Goal: Task Accomplishment & Management: Complete application form

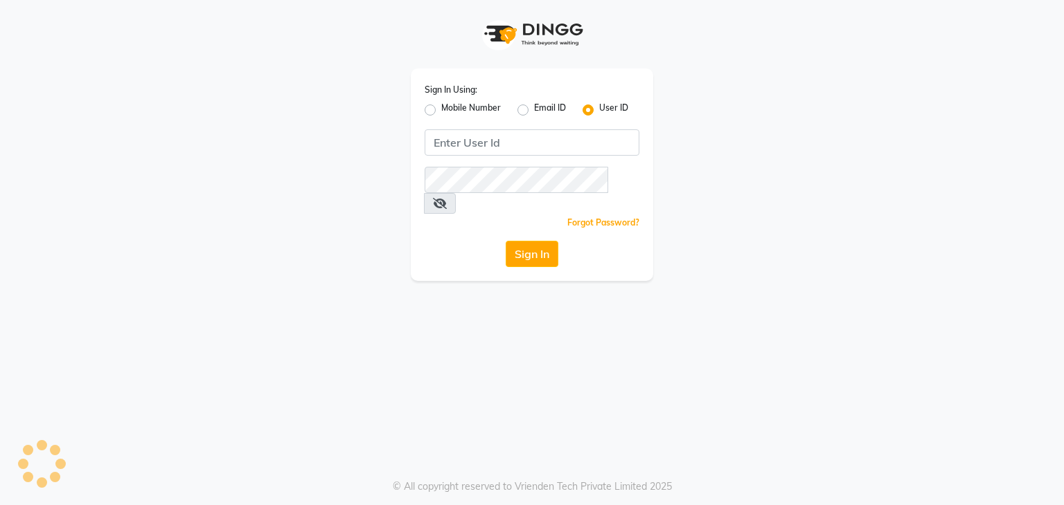
click at [441, 109] on label "Mobile Number" at bounding box center [471, 110] width 60 height 17
click at [441, 109] on input "Mobile Number" at bounding box center [445, 106] width 9 height 9
radio input "true"
radio input "false"
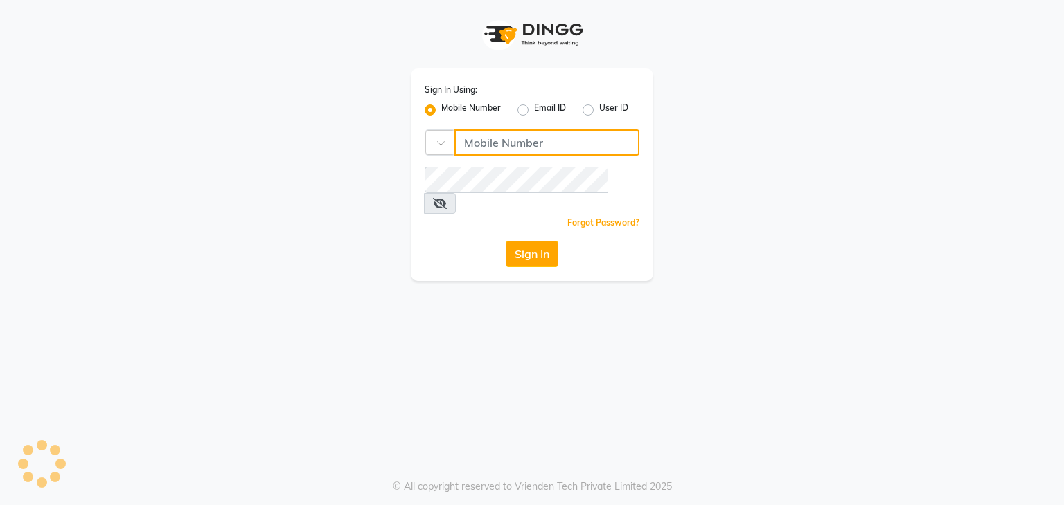
click at [473, 154] on input "Username" at bounding box center [546, 142] width 185 height 26
click at [525, 150] on input "Username" at bounding box center [555, 142] width 168 height 26
type input "7303777987"
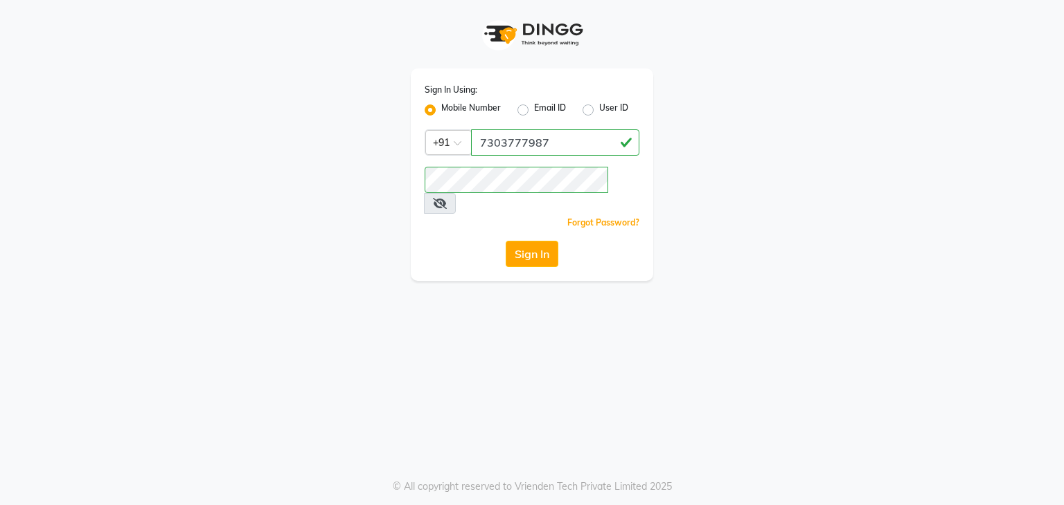
click at [447, 198] on icon at bounding box center [440, 203] width 14 height 11
click at [537, 242] on button "Sign In" at bounding box center [531, 254] width 53 height 26
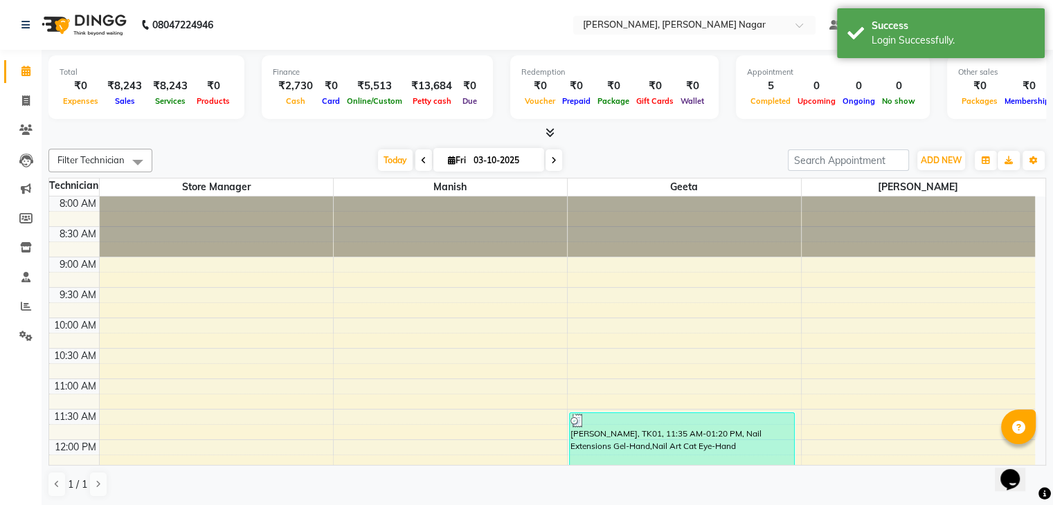
click at [717, 131] on div at bounding box center [547, 133] width 998 height 15
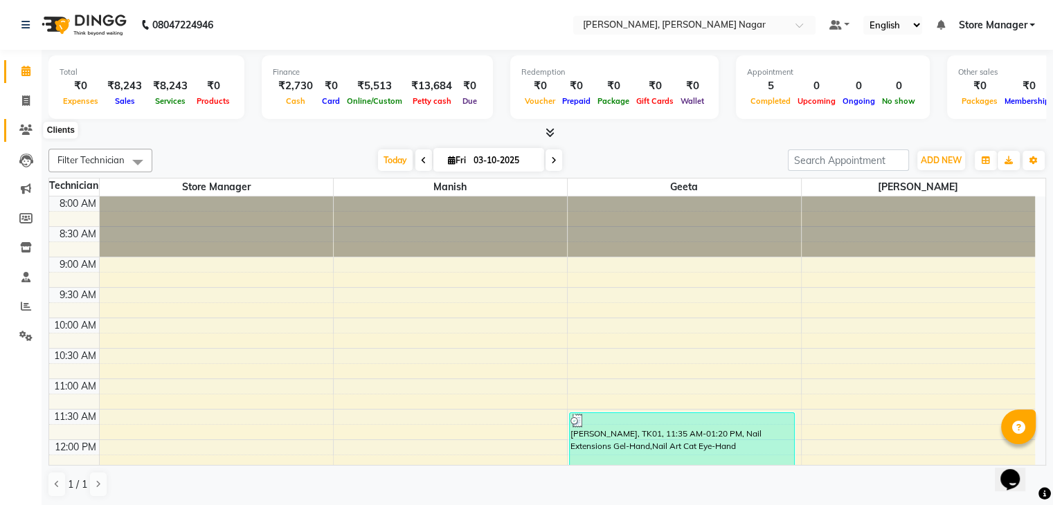
click at [29, 132] on icon at bounding box center [25, 130] width 13 height 10
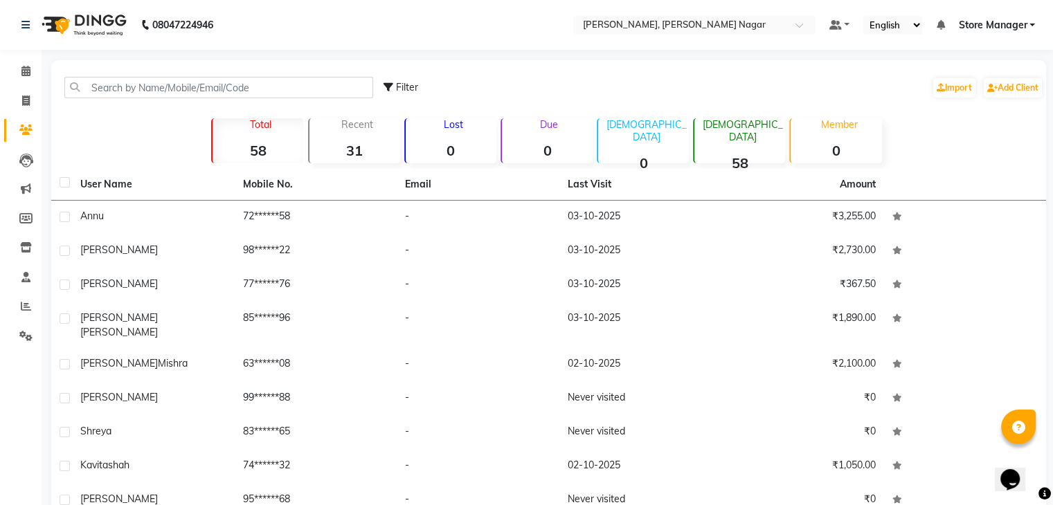
click at [71, 22] on img at bounding box center [82, 25] width 95 height 39
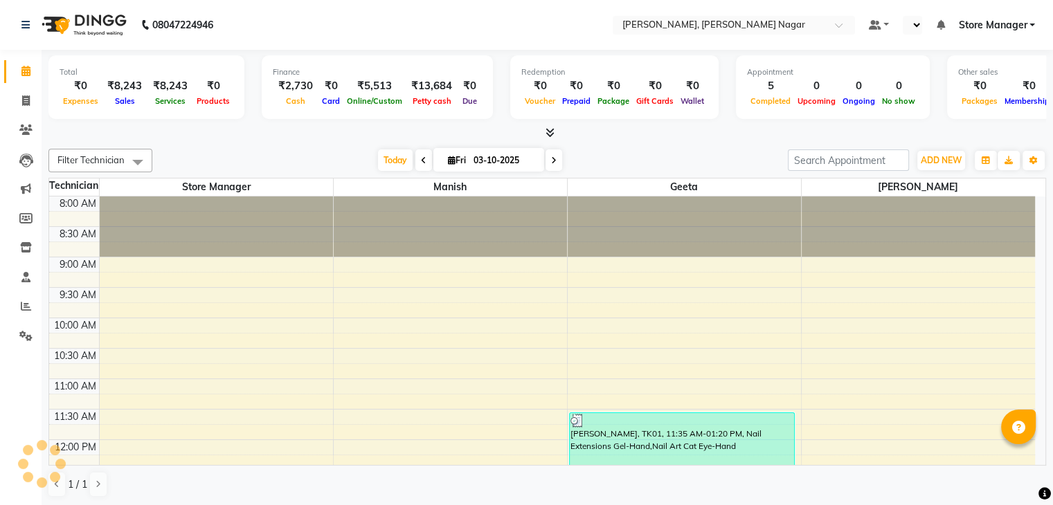
select select "en"
click at [28, 92] on link "Invoice" at bounding box center [20, 101] width 33 height 23
select select "service"
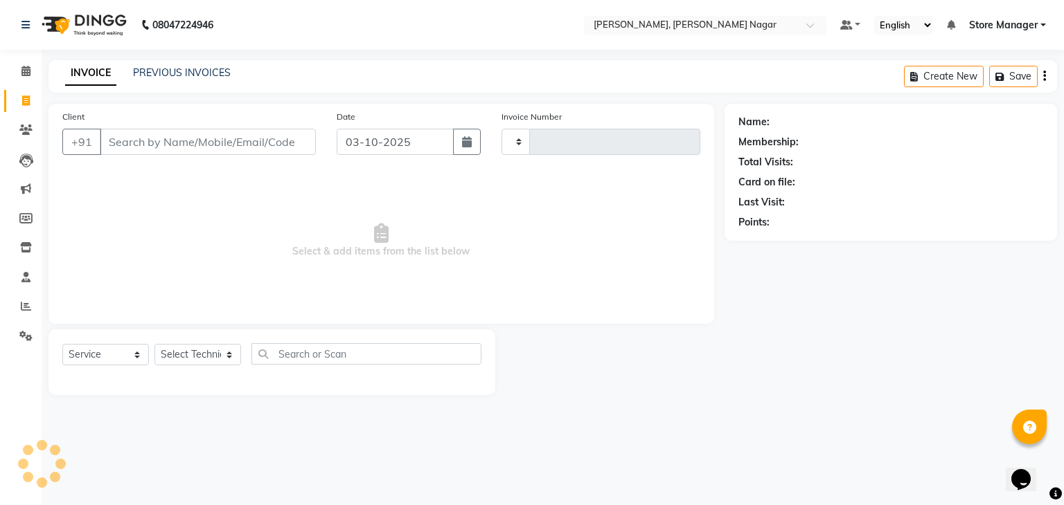
type input "0032"
select select "9049"
click at [290, 134] on input "Client" at bounding box center [208, 142] width 216 height 26
click at [19, 134] on icon at bounding box center [25, 130] width 13 height 10
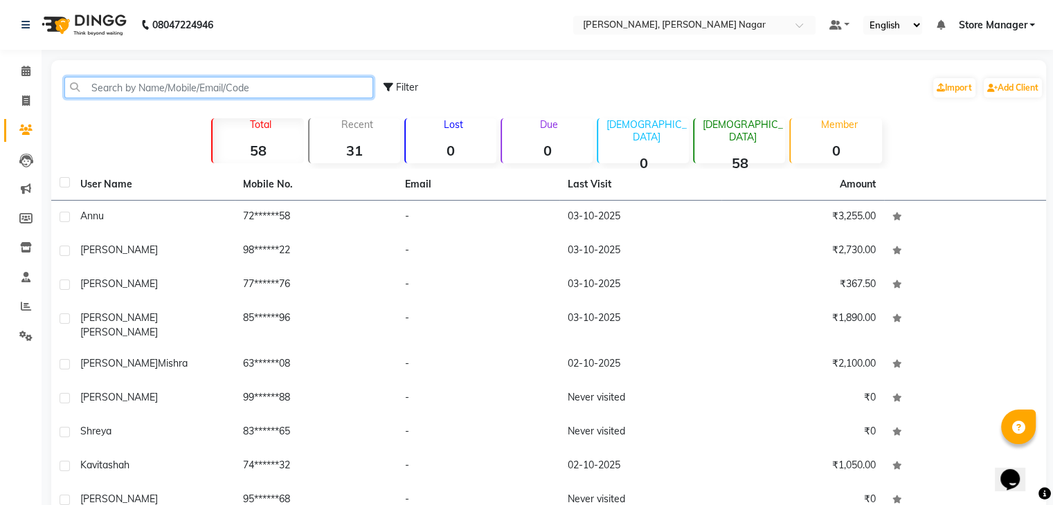
click at [258, 95] on input "text" at bounding box center [218, 87] width 309 height 21
click at [241, 89] on input "text" at bounding box center [218, 87] width 309 height 21
click at [265, 89] on input "text" at bounding box center [218, 87] width 309 height 21
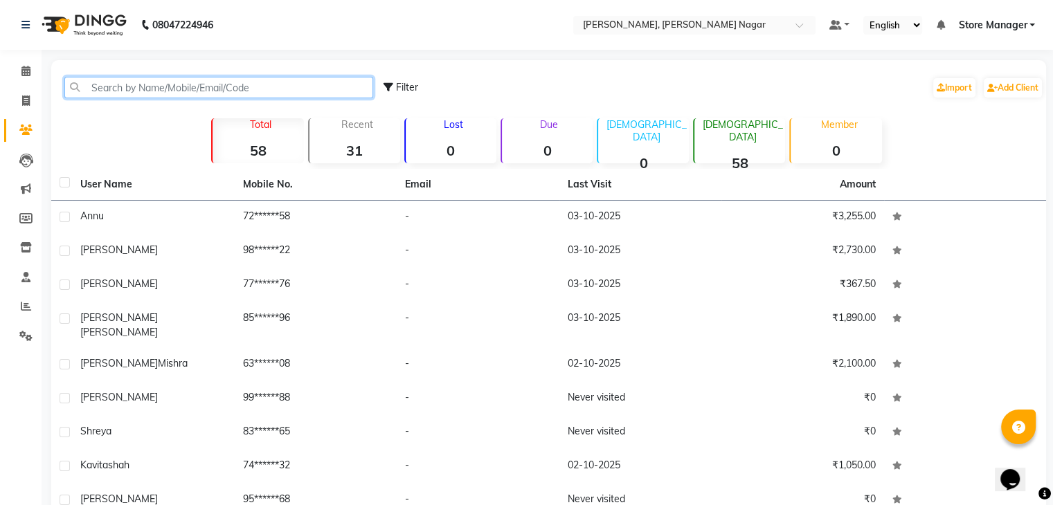
click at [249, 89] on input "text" at bounding box center [218, 87] width 309 height 21
click at [193, 88] on input "text" at bounding box center [218, 87] width 309 height 21
click at [229, 87] on input "text" at bounding box center [218, 87] width 309 height 21
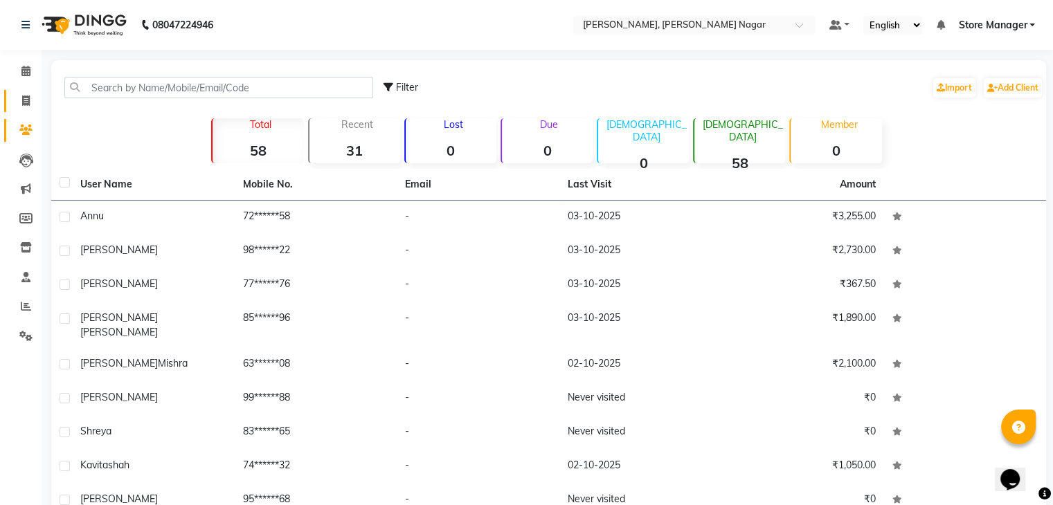
click at [15, 109] on link "Invoice" at bounding box center [20, 101] width 33 height 23
select select "service"
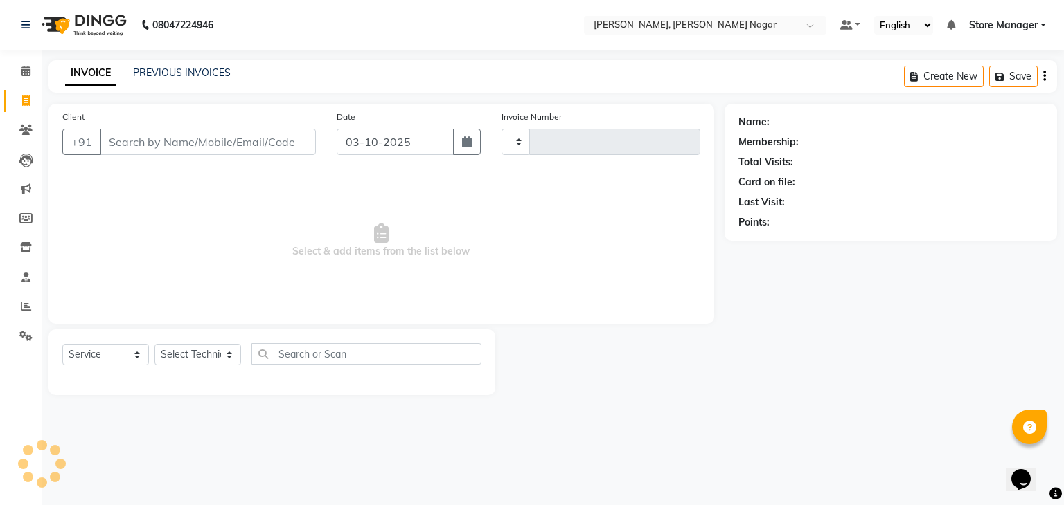
type input "0032"
select select "9049"
click at [165, 71] on link "PREVIOUS INVOICES" at bounding box center [182, 72] width 98 height 12
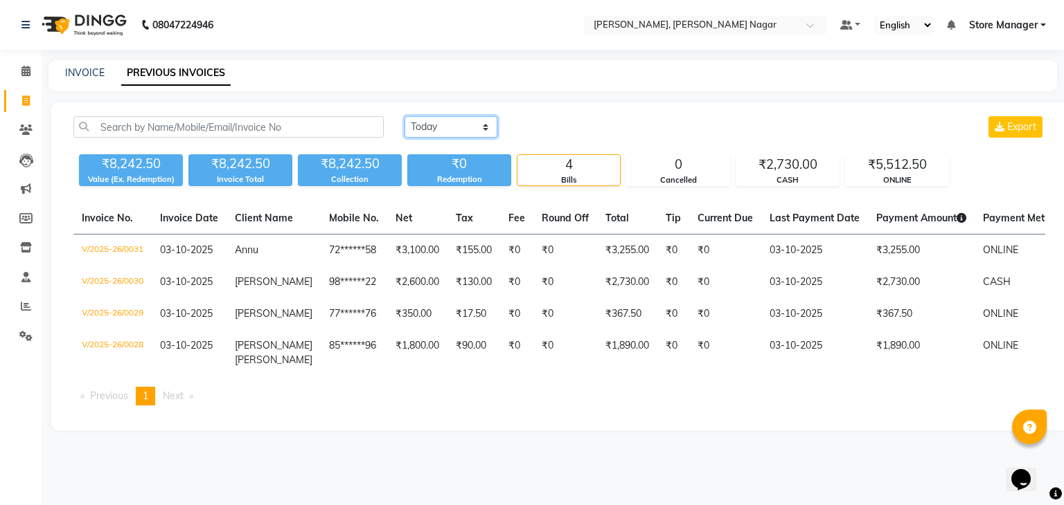
click at [421, 124] on select "Today Yesterday Custom Range" at bounding box center [450, 126] width 93 height 21
select select "range"
click at [404, 116] on select "Today Yesterday Custom Range" at bounding box center [450, 126] width 93 height 21
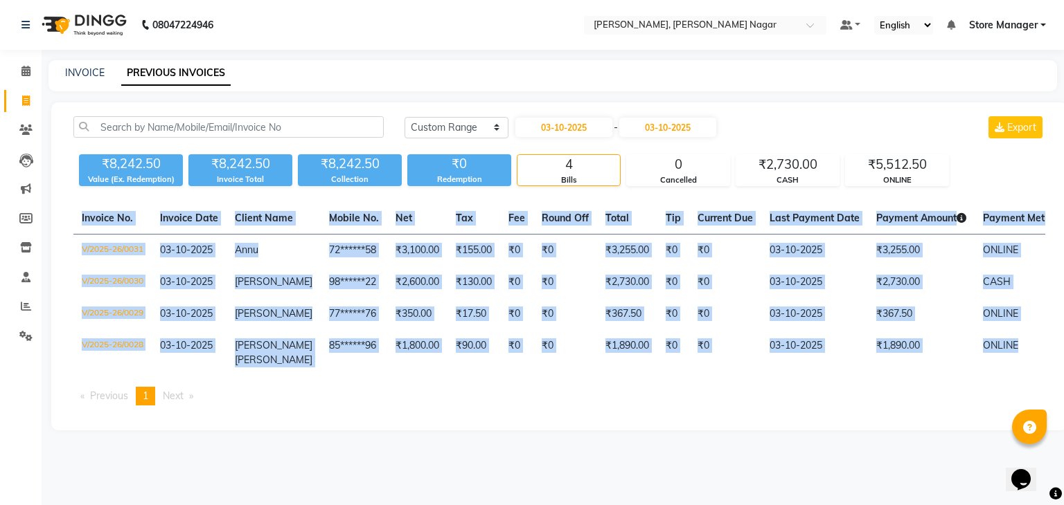
drag, startPoint x: 1063, startPoint y: 373, endPoint x: 1063, endPoint y: 170, distance: 202.9
click at [1063, 170] on div "Today Yesterday Custom Range 03-10-2025 - 03-10-2025 Export ₹8,242.50 Value (Ex…" at bounding box center [559, 266] width 1016 height 328
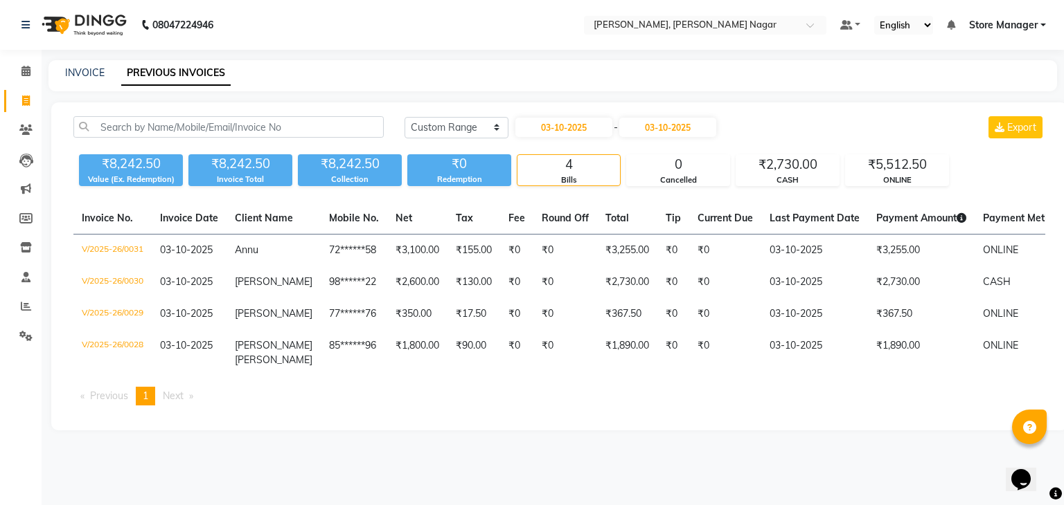
click at [637, 417] on div "Invoice No. Invoice Date Client Name Mobile No. Net Tax Fee Round Off Total Tip…" at bounding box center [559, 310] width 988 height 214
click at [1063, 74] on main "INVOICE PREVIOUS INVOICES Today Yesterday Custom Range 03-10-2025 - 03-10-2025 …" at bounding box center [553, 255] width 1022 height 391
click at [1063, 402] on div "Today Yesterday Custom Range 03-10-2025 - 03-10-2025 Export ₹8,242.50 Value (Ex…" at bounding box center [559, 266] width 1016 height 328
click at [195, 129] on input "text" at bounding box center [228, 126] width 310 height 21
click at [19, 133] on icon at bounding box center [25, 130] width 13 height 10
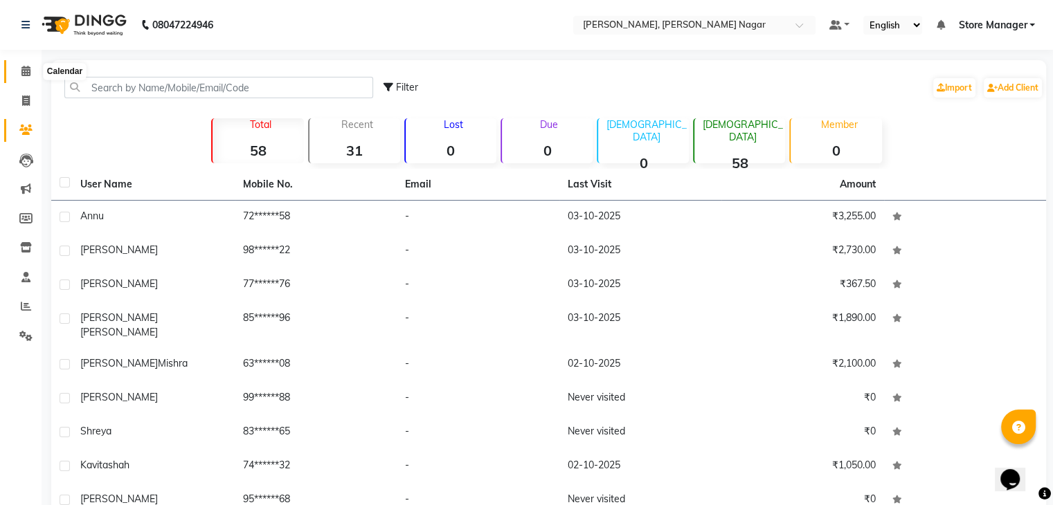
click at [24, 74] on icon at bounding box center [25, 71] width 9 height 10
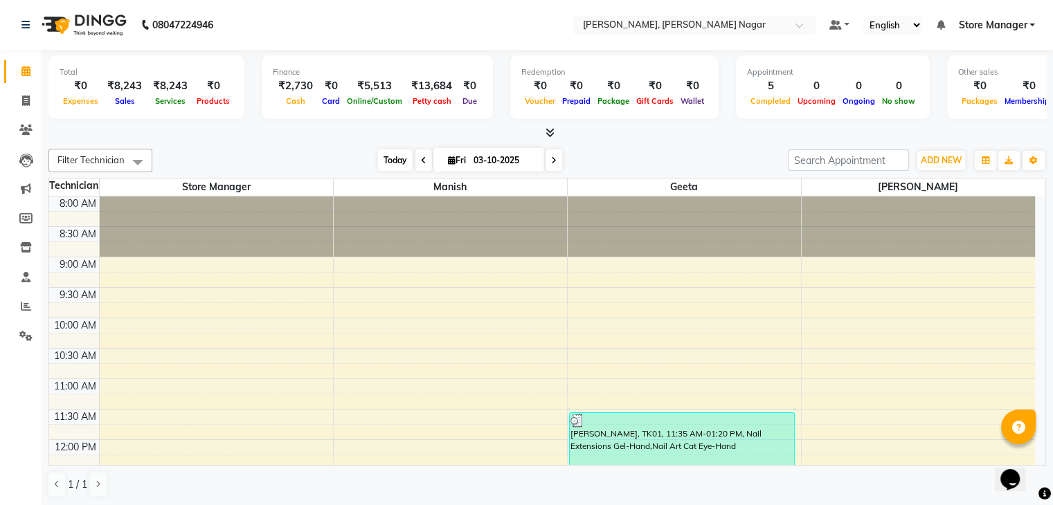
click at [395, 164] on span "Today" at bounding box center [395, 160] width 35 height 21
click at [429, 161] on span at bounding box center [423, 160] width 17 height 21
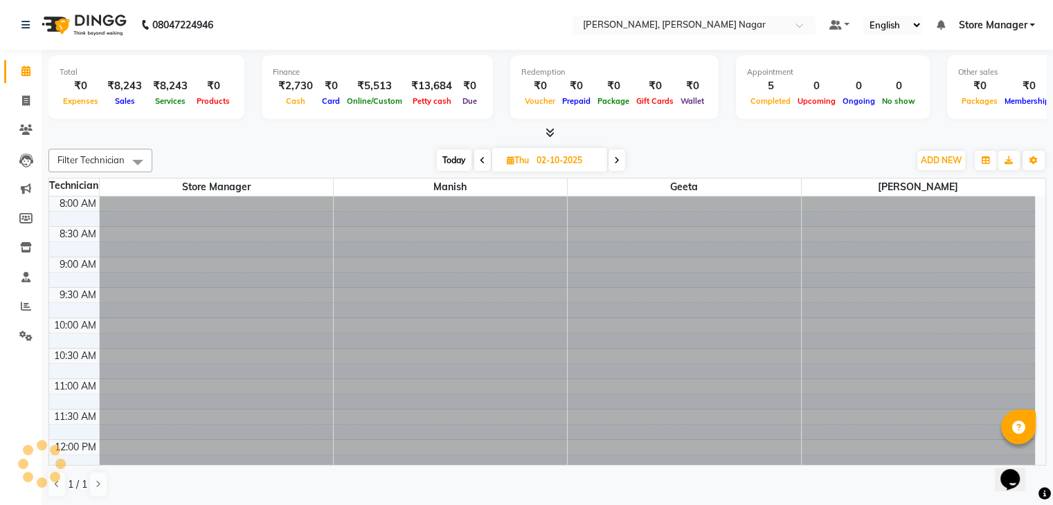
scroll to position [515, 0]
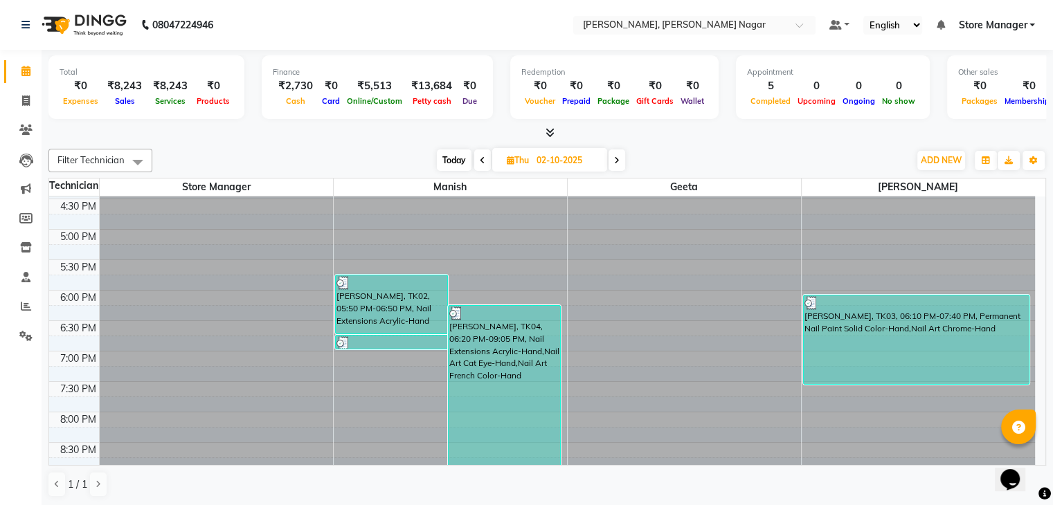
click at [620, 156] on icon at bounding box center [617, 160] width 6 height 8
type input "03-10-2025"
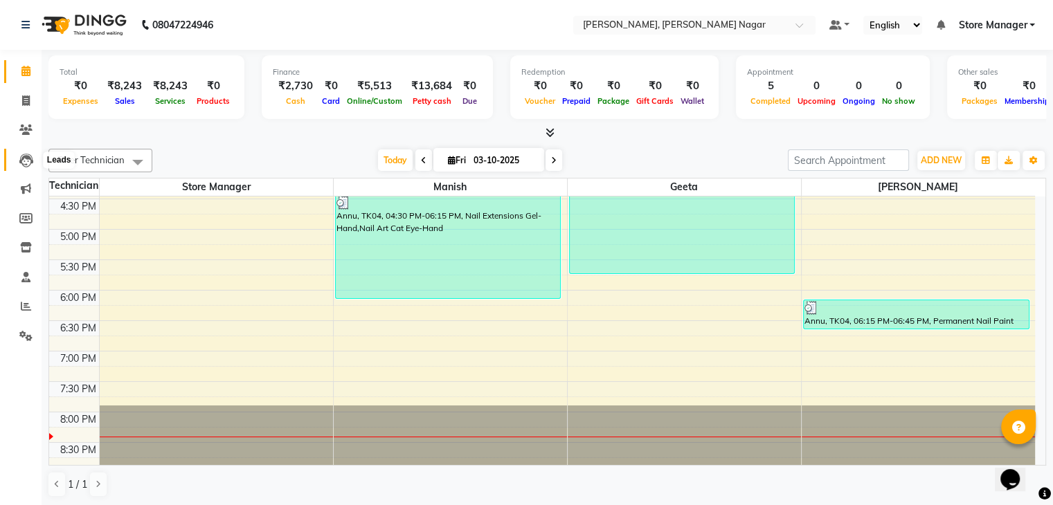
click at [23, 159] on icon at bounding box center [26, 161] width 14 height 14
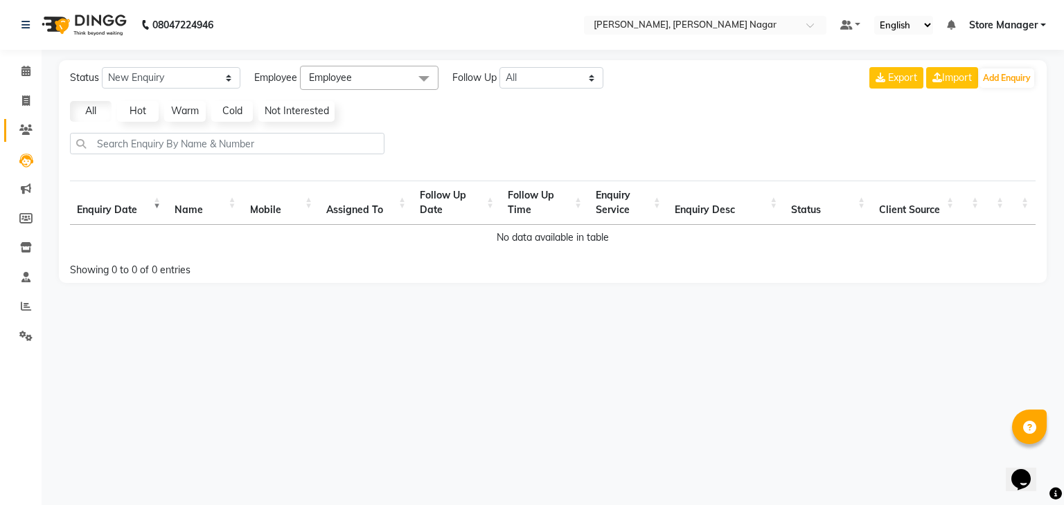
click at [30, 119] on link "Clients" at bounding box center [20, 130] width 33 height 23
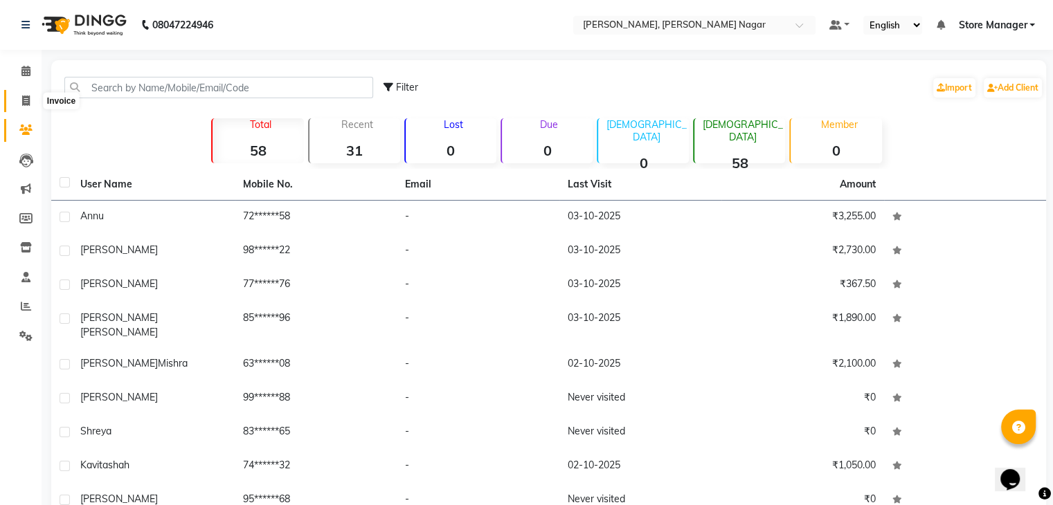
click at [31, 98] on span at bounding box center [26, 101] width 24 height 16
select select "service"
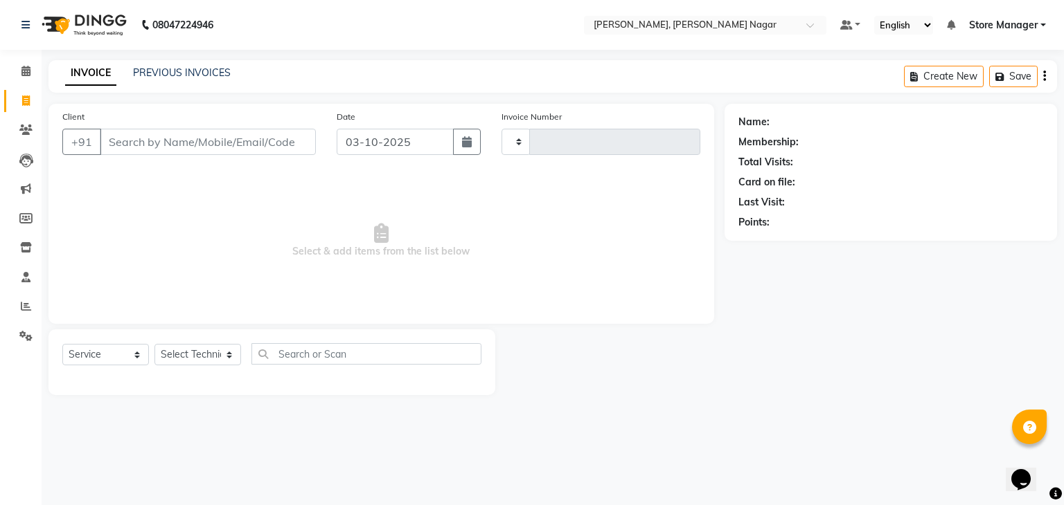
type input "0032"
select select "9049"
click at [258, 156] on div "Client +91" at bounding box center [189, 137] width 274 height 57
click at [239, 144] on input "Client" at bounding box center [208, 142] width 216 height 26
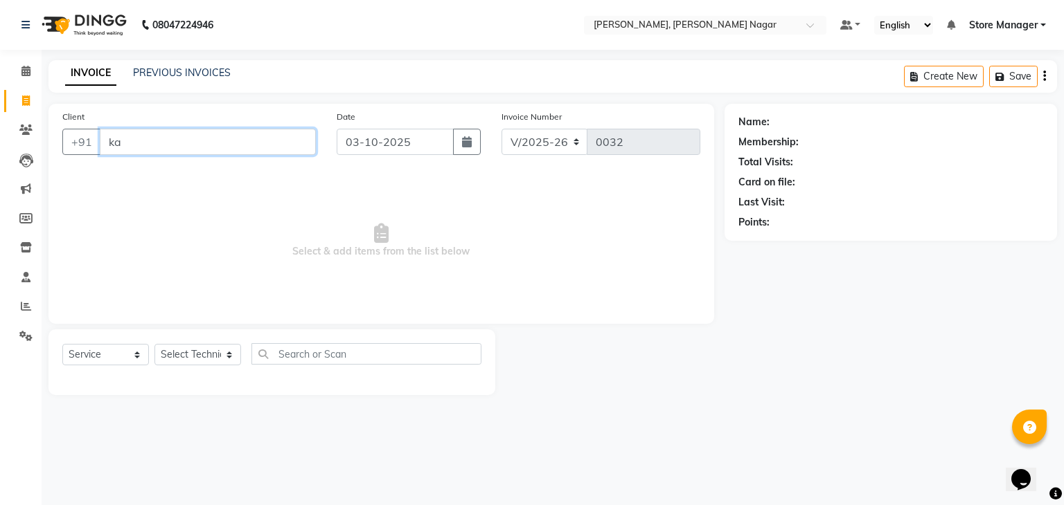
type input "k"
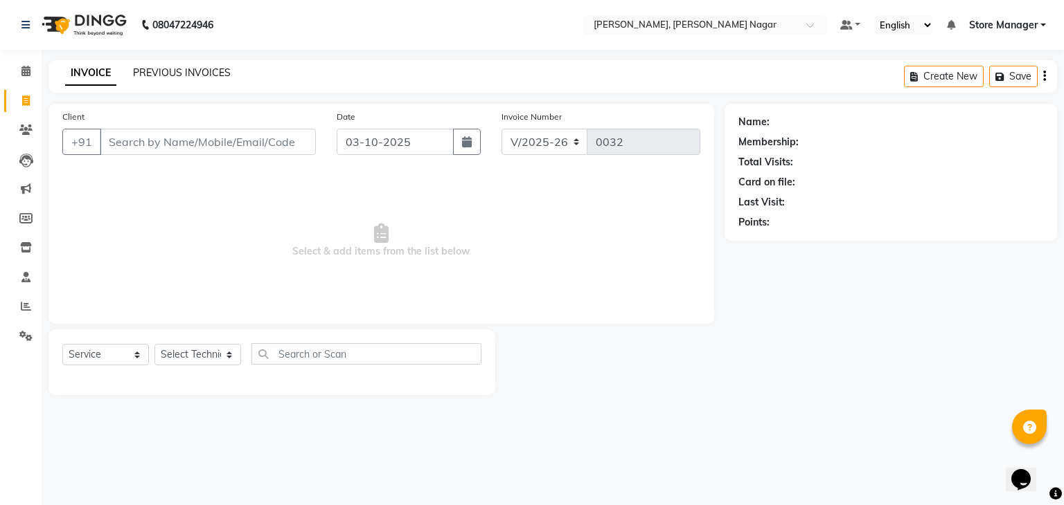
click at [169, 70] on link "PREVIOUS INVOICES" at bounding box center [182, 72] width 98 height 12
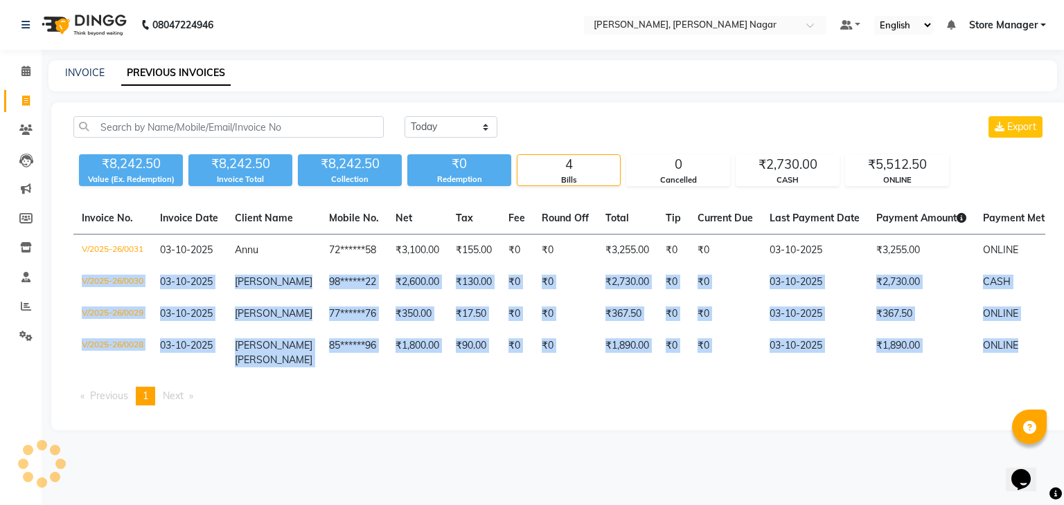
drag, startPoint x: 1063, startPoint y: 251, endPoint x: 1063, endPoint y: 397, distance: 146.1
click at [1063, 397] on div "Today Yesterday Custom Range Export ₹8,242.50 Value (Ex. Redemption) ₹8,242.50 …" at bounding box center [559, 266] width 1016 height 328
click at [623, 476] on div "08047224946 Select Location × Nailashes, Malviya Nagar Default Panel My Panel E…" at bounding box center [532, 252] width 1064 height 505
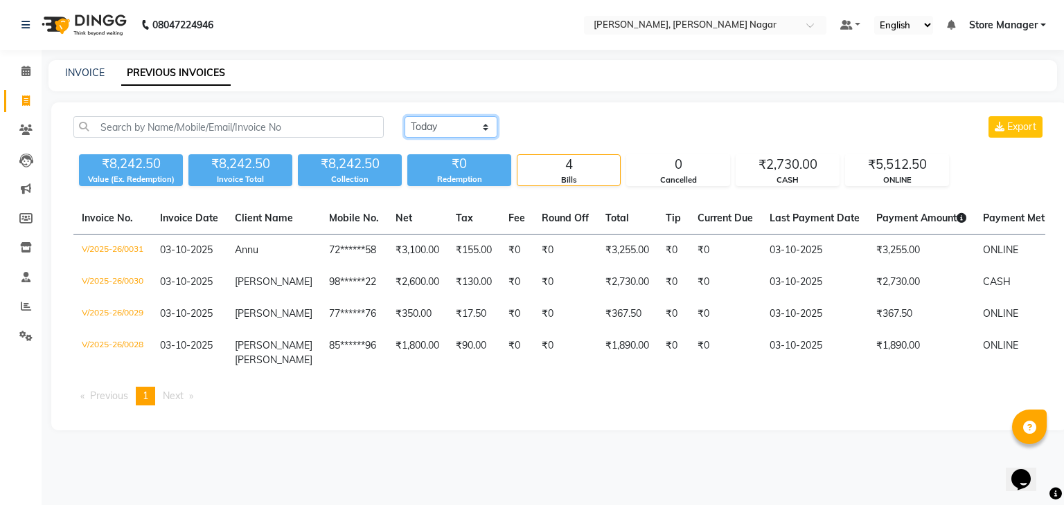
click at [463, 119] on select "Today Yesterday Custom Range" at bounding box center [450, 126] width 93 height 21
select select "range"
click at [404, 116] on select "Today Yesterday Custom Range" at bounding box center [450, 126] width 93 height 21
click at [557, 131] on input "03-10-2025" at bounding box center [563, 127] width 97 height 19
select select "10"
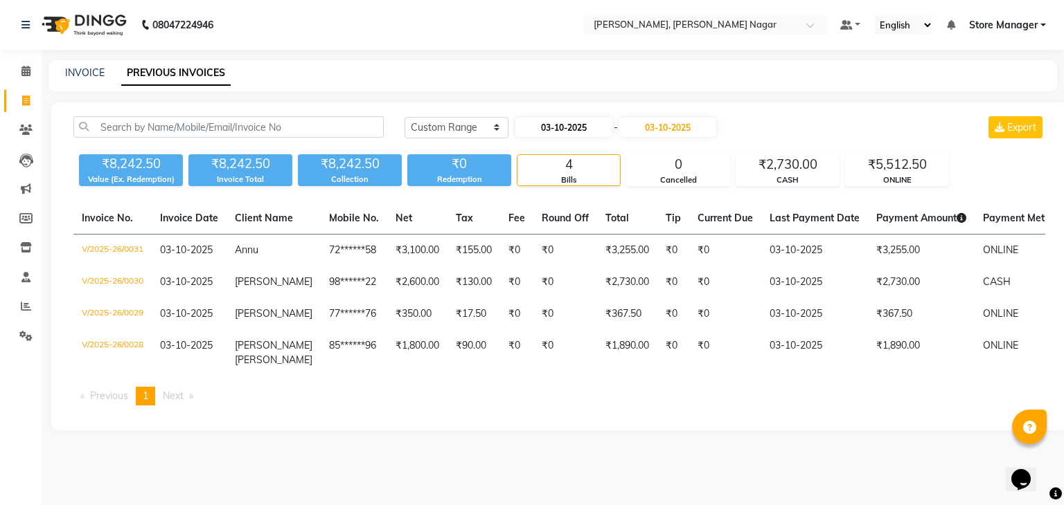
select select "2025"
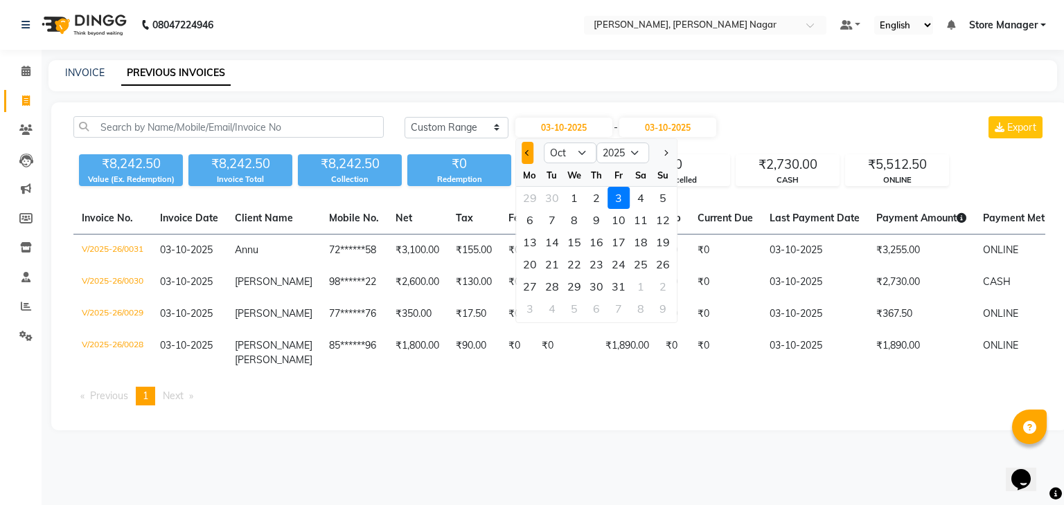
click at [521, 153] on button "Previous month" at bounding box center [527, 153] width 12 height 22
select select "9"
click at [573, 264] on div "24" at bounding box center [574, 264] width 22 height 22
type input "24-09-2025"
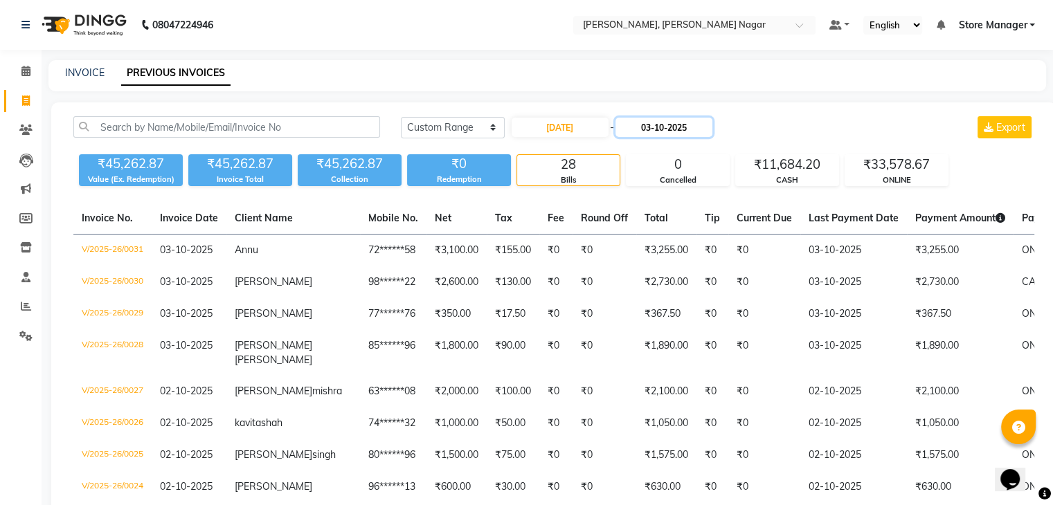
click at [645, 129] on input "03-10-2025" at bounding box center [664, 127] width 97 height 19
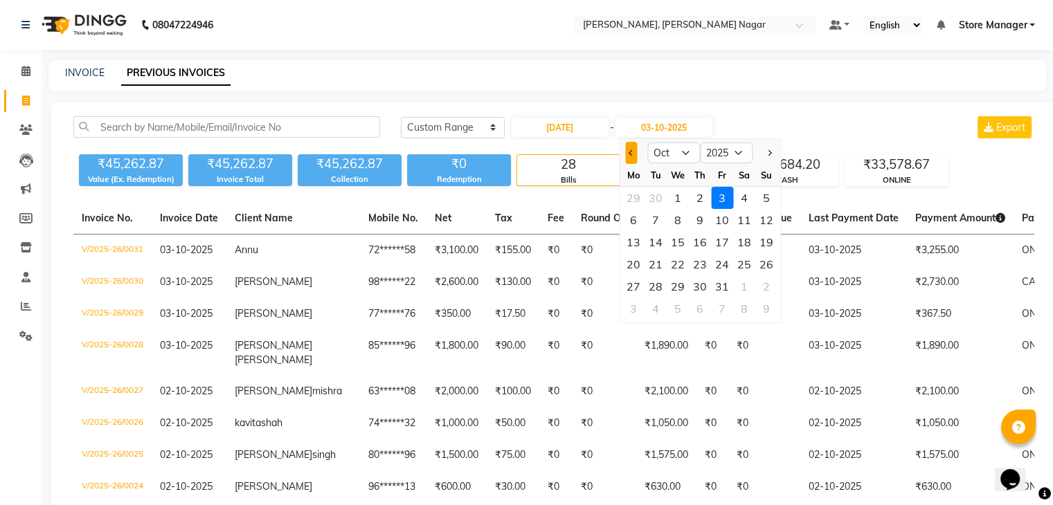
click at [629, 150] on span "Previous month" at bounding box center [632, 153] width 6 height 6
select select "9"
click at [673, 259] on div "24" at bounding box center [678, 264] width 22 height 22
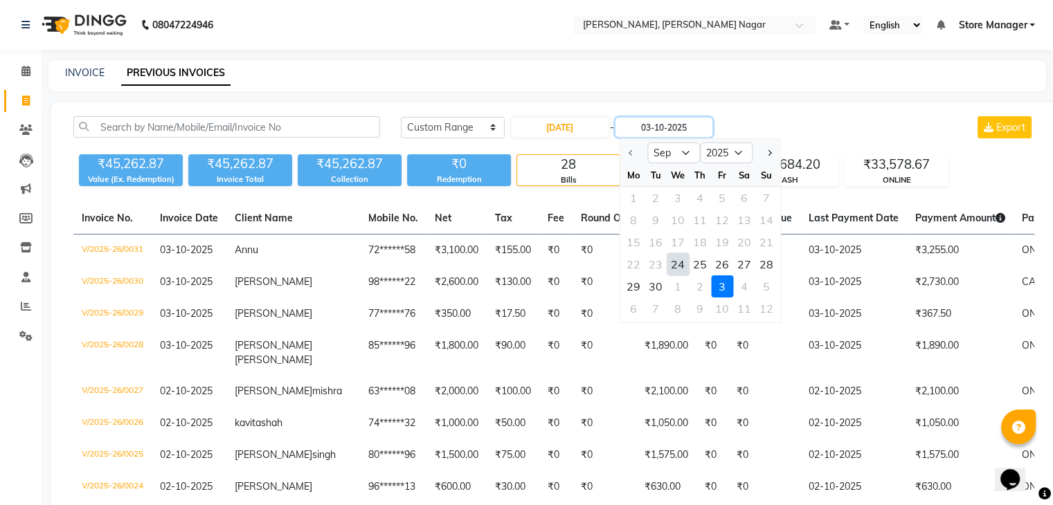
type input "24-09-2025"
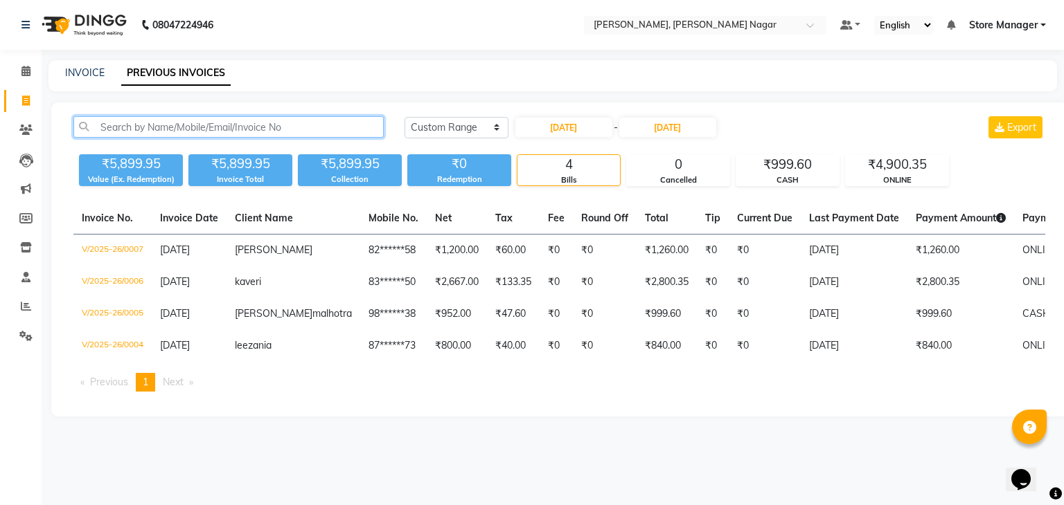
click at [312, 131] on input "text" at bounding box center [228, 126] width 310 height 21
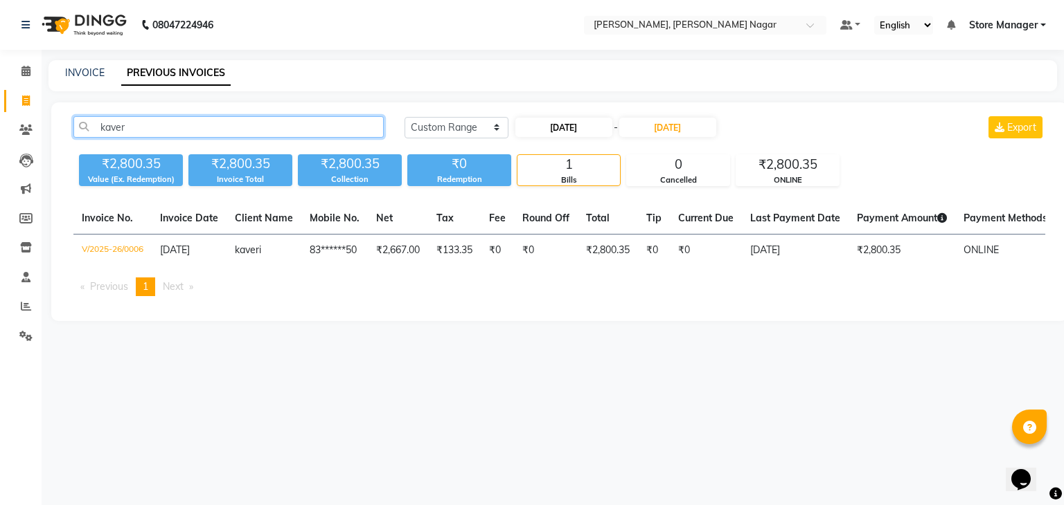
type input "kaver"
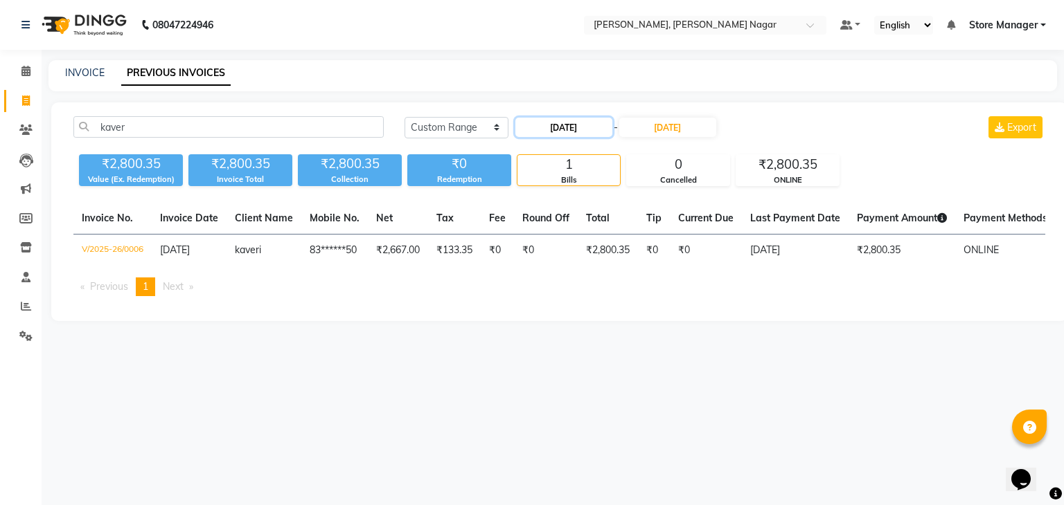
click at [559, 124] on input "24-09-2025" at bounding box center [563, 127] width 97 height 19
select select "9"
select select "2025"
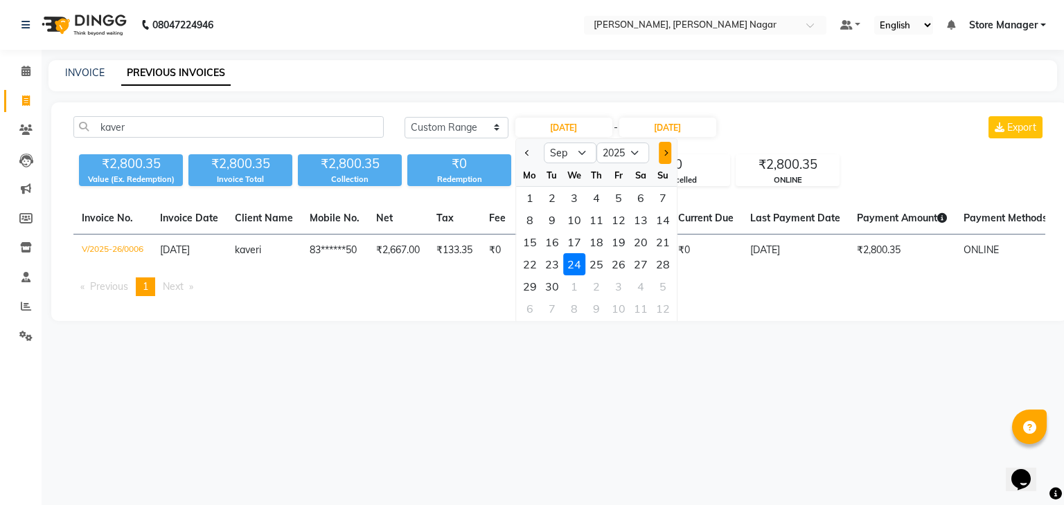
click at [670, 153] on div at bounding box center [663, 153] width 28 height 22
click at [659, 152] on button "Next month" at bounding box center [665, 153] width 12 height 22
select select "10"
click at [618, 203] on div "3" at bounding box center [618, 198] width 22 height 22
type input "03-10-2025"
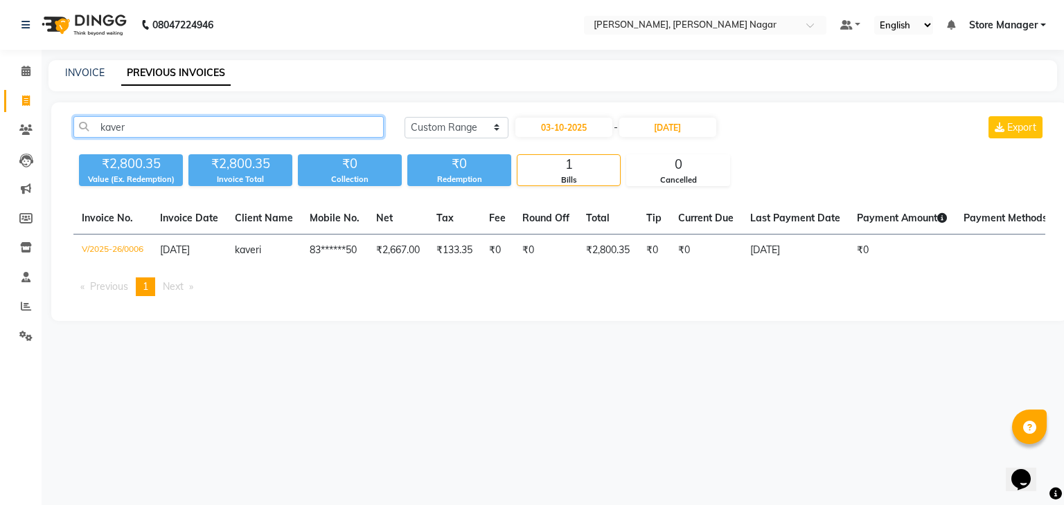
click at [331, 123] on input "kaver" at bounding box center [228, 126] width 310 height 21
type input "kaveri"
click at [89, 26] on img at bounding box center [82, 25] width 95 height 39
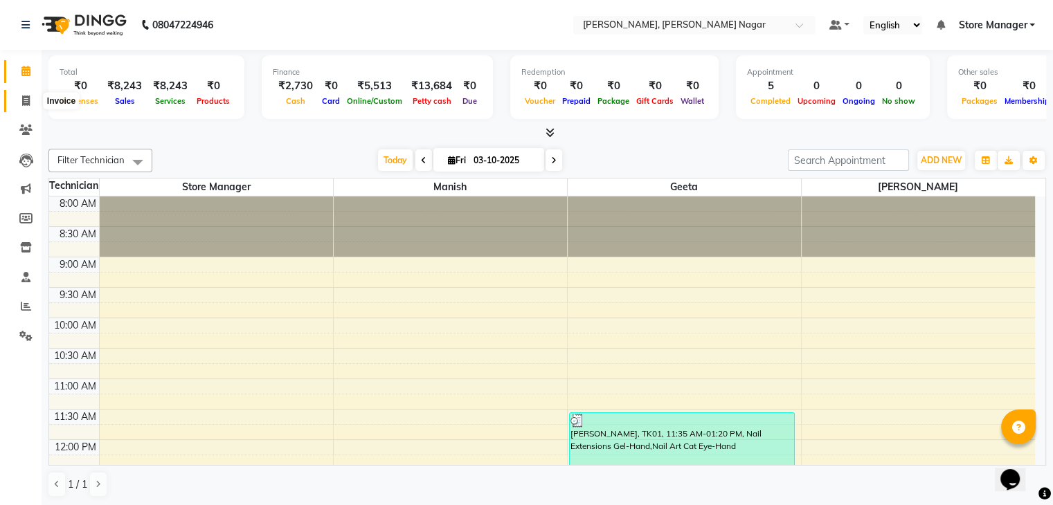
click at [27, 100] on icon at bounding box center [26, 101] width 8 height 10
select select "service"
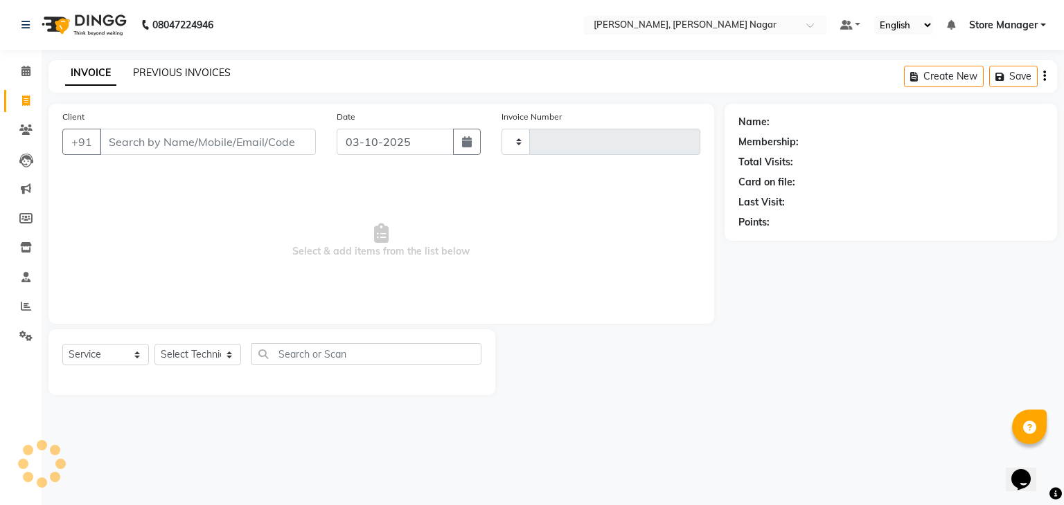
type input "0032"
select select "9049"
click at [165, 136] on input "Client" at bounding box center [208, 142] width 216 height 26
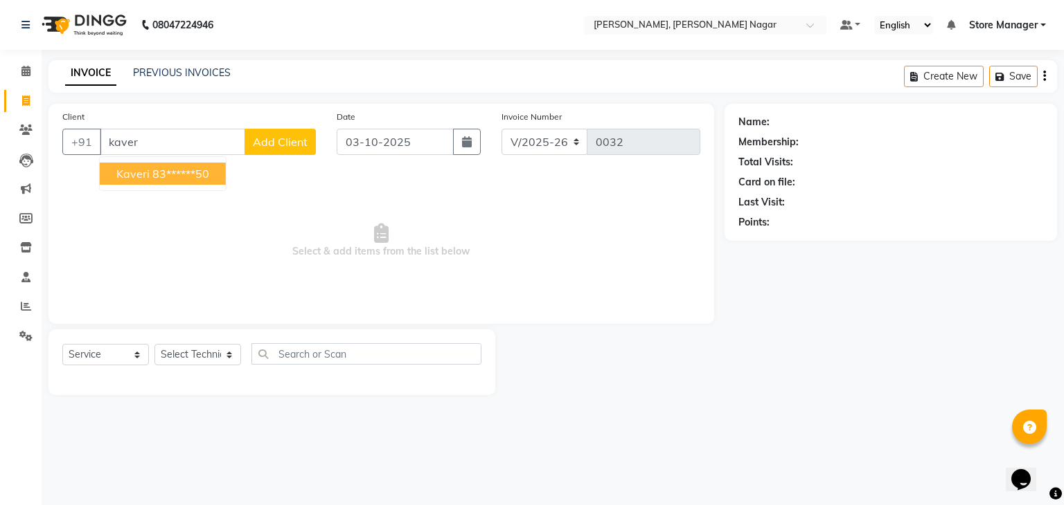
click at [155, 172] on ngb-highlight "83******50" at bounding box center [180, 174] width 57 height 14
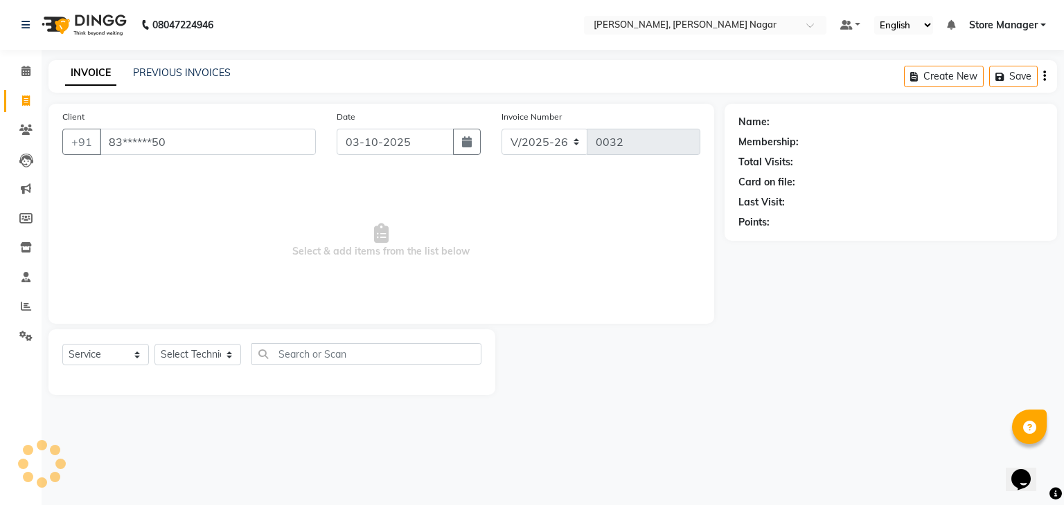
type input "83******50"
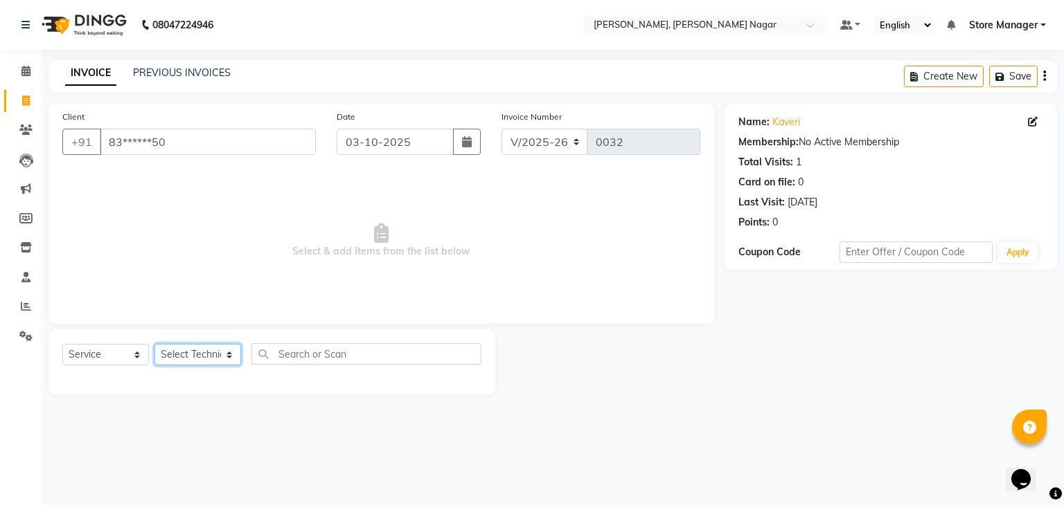
click at [186, 349] on select "Select Technician anshu geeta manish Store Manager" at bounding box center [197, 354] width 87 height 21
select select "92260"
click at [154, 345] on select "Select Technician anshu geeta manish Store Manager" at bounding box center [197, 354] width 87 height 21
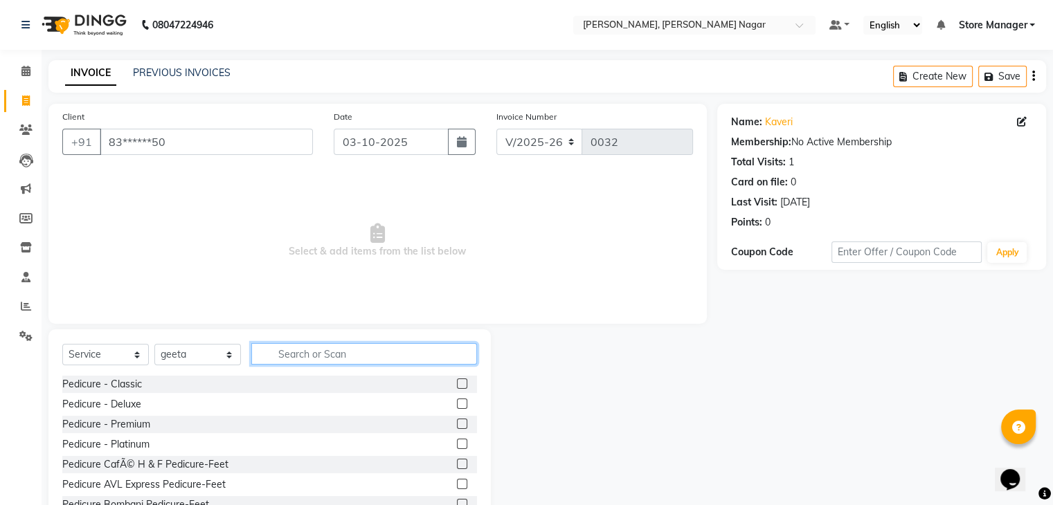
click at [340, 352] on input "text" at bounding box center [364, 353] width 226 height 21
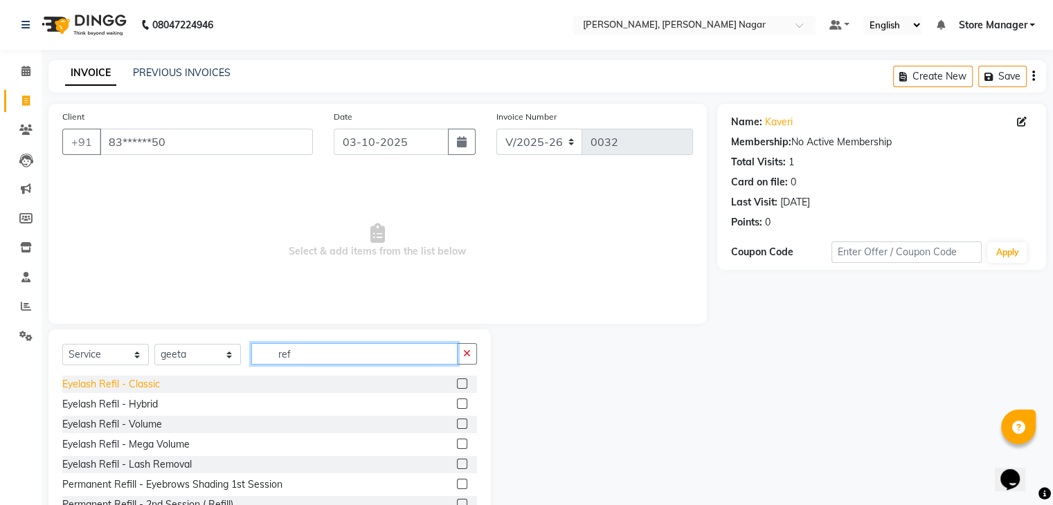
type input "ref"
click at [140, 386] on div "Eyelash Refil - Classic" at bounding box center [111, 384] width 98 height 15
checkbox input "false"
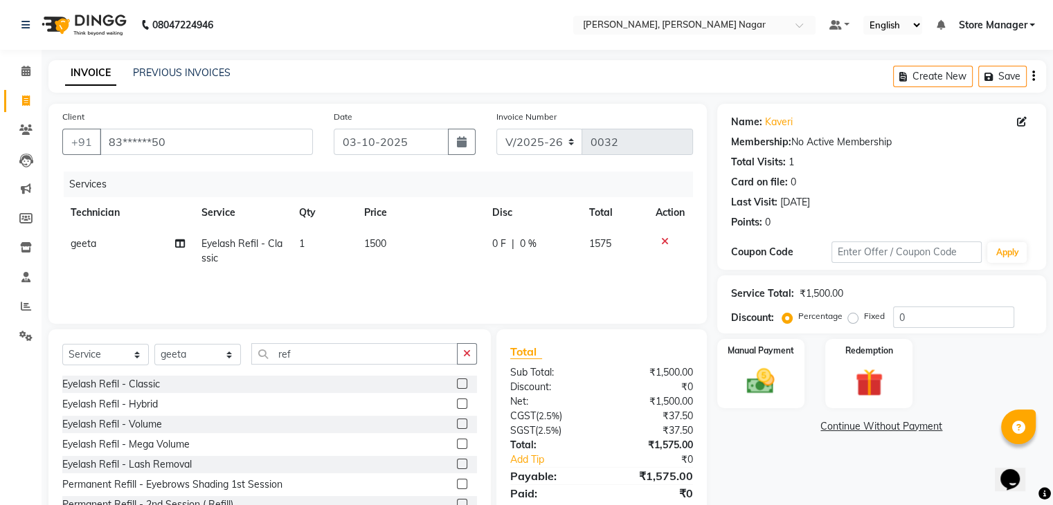
click at [370, 246] on span "1500" at bounding box center [375, 244] width 22 height 12
select select "92260"
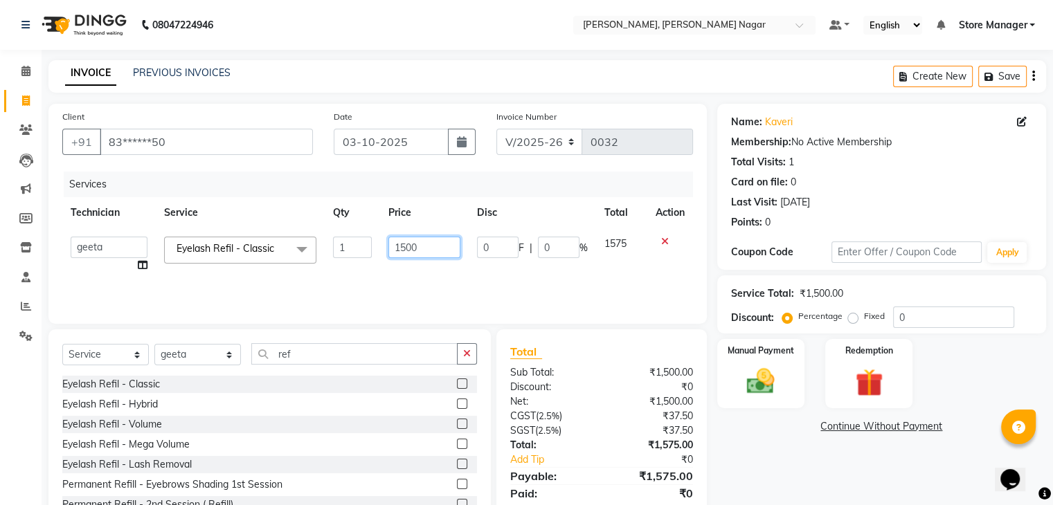
click at [418, 247] on input "1500" at bounding box center [424, 247] width 72 height 21
type input "1"
type input "750"
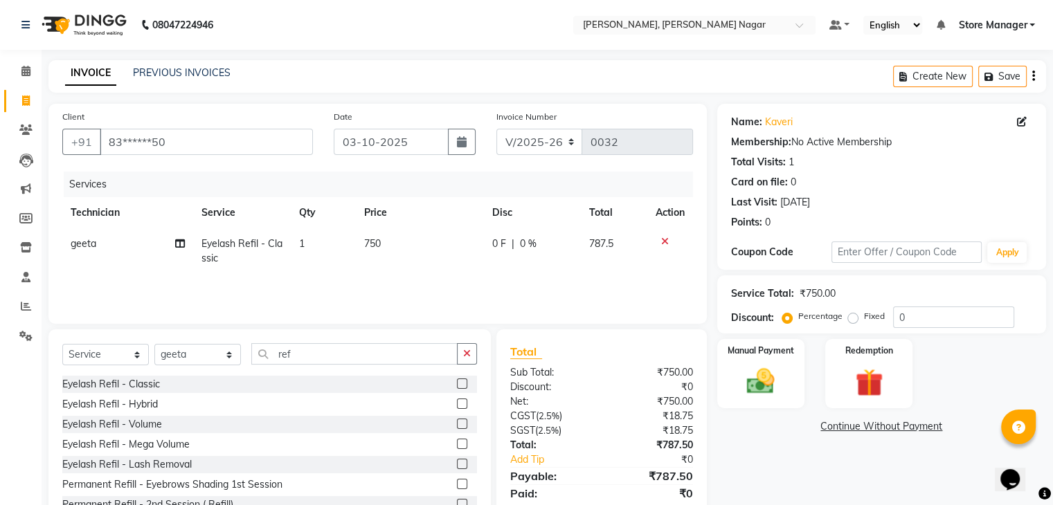
click at [501, 288] on div "Services Technician Service Qty Price Disc Total Action geeta Eyelash Refil - C…" at bounding box center [377, 241] width 631 height 138
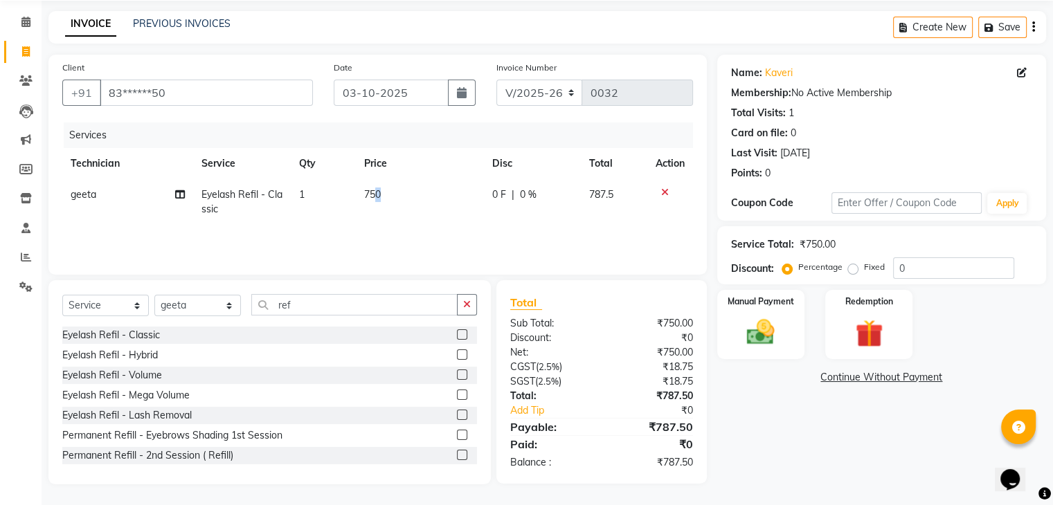
drag, startPoint x: 386, startPoint y: 186, endPoint x: 377, endPoint y: 199, distance: 15.4
click at [377, 199] on td "750" at bounding box center [419, 202] width 127 height 46
select select "92260"
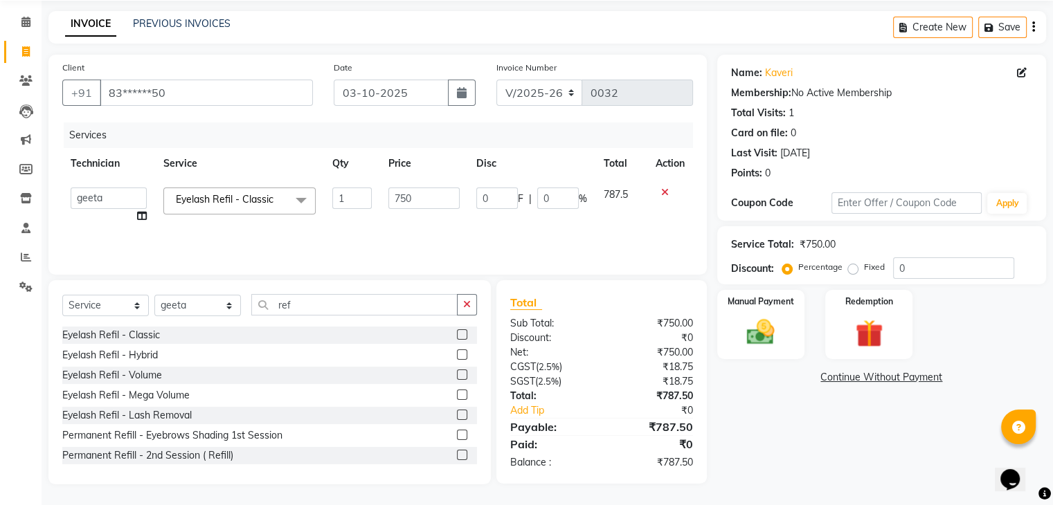
click at [377, 199] on td "1" at bounding box center [352, 205] width 56 height 53
click at [419, 206] on input "750" at bounding box center [423, 198] width 71 height 21
type input "760"
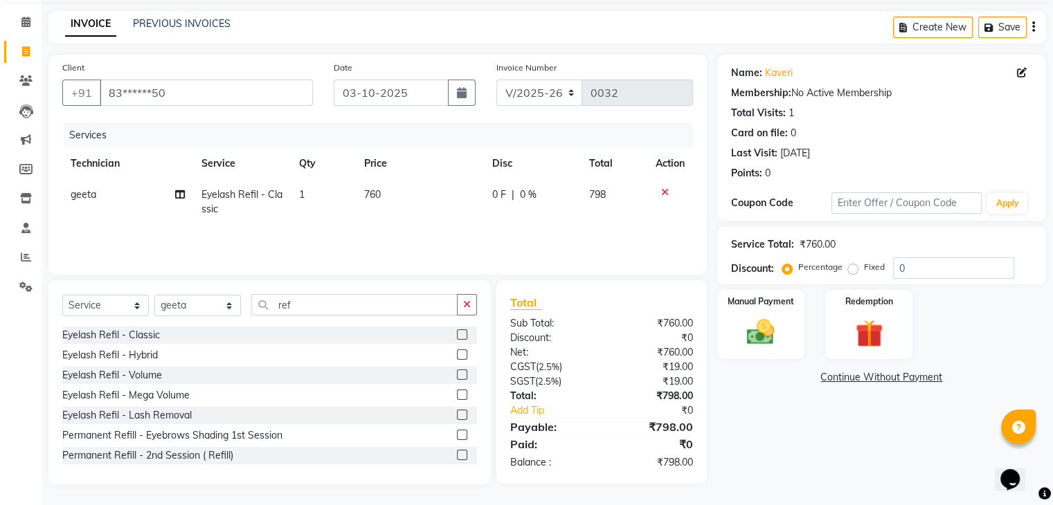
click at [422, 217] on td "760" at bounding box center [419, 202] width 127 height 46
select select "92260"
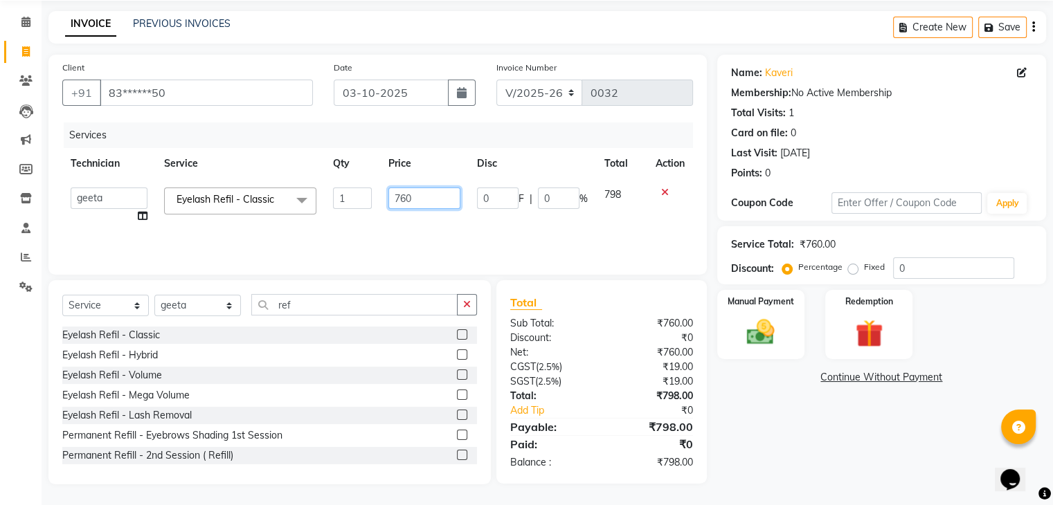
click at [427, 201] on input "760" at bounding box center [424, 198] width 72 height 21
type input "761"
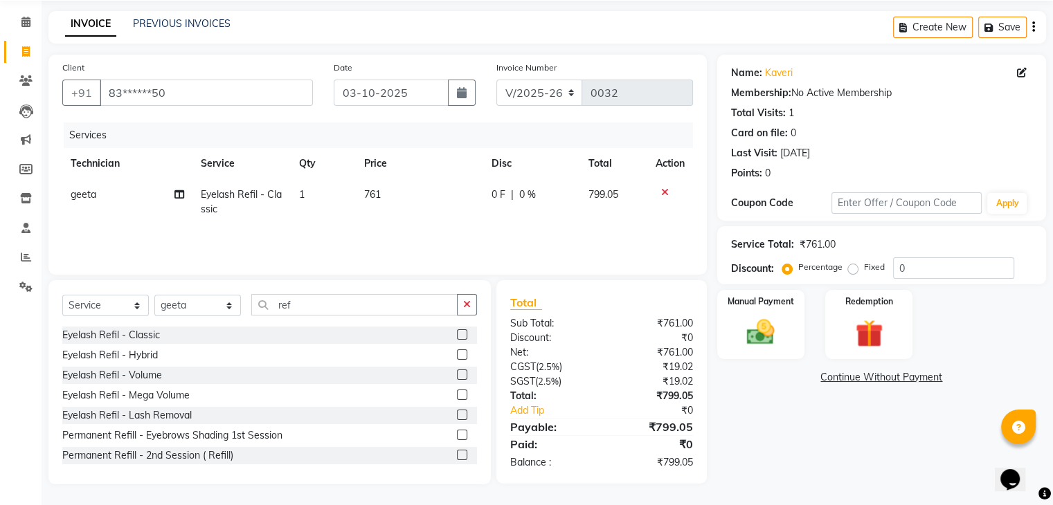
click at [451, 238] on div "Services Technician Service Qty Price Disc Total Action geeta Eyelash Refil - C…" at bounding box center [377, 192] width 631 height 138
click at [764, 316] on img at bounding box center [760, 332] width 46 height 33
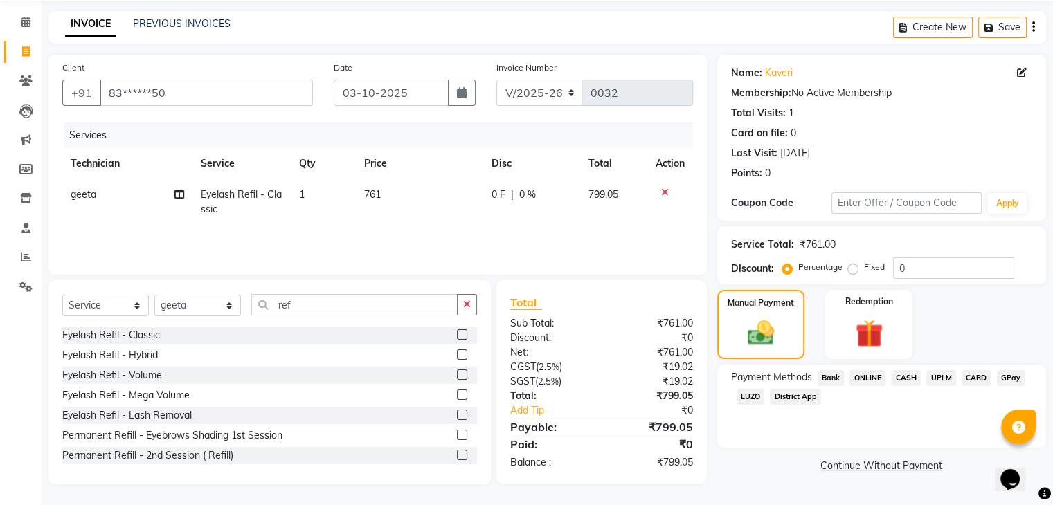
click at [872, 379] on span "ONLINE" at bounding box center [868, 378] width 36 height 16
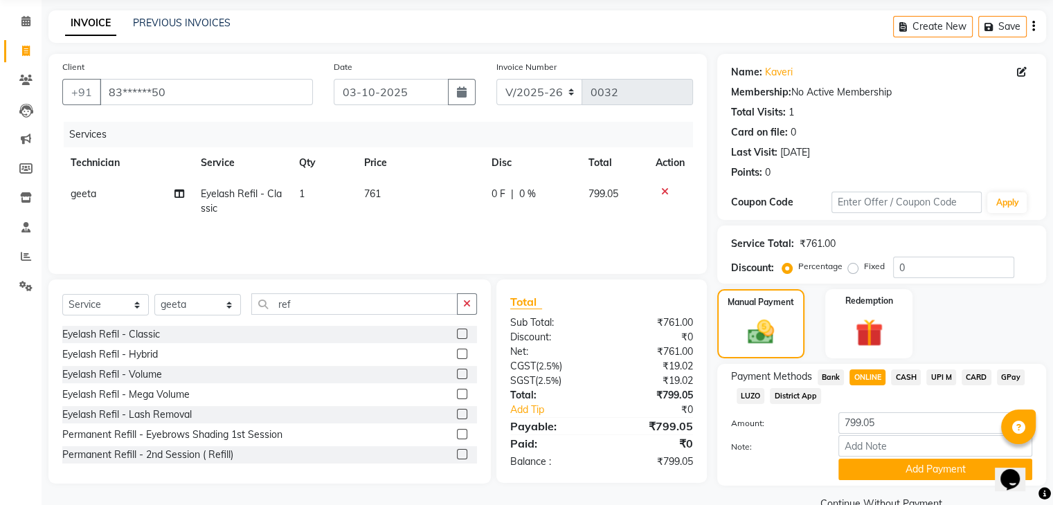
scroll to position [81, 0]
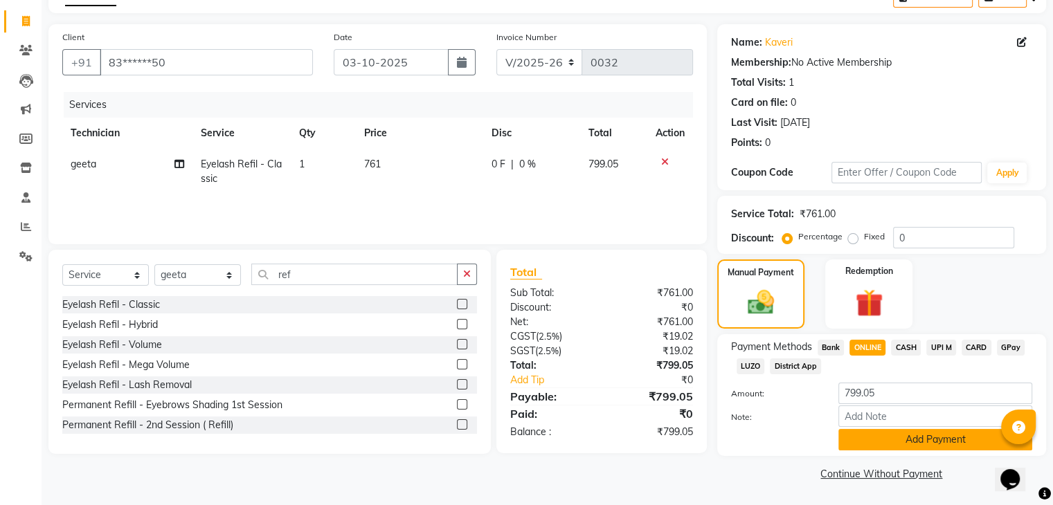
click at [933, 445] on button "Add Payment" at bounding box center [936, 439] width 194 height 21
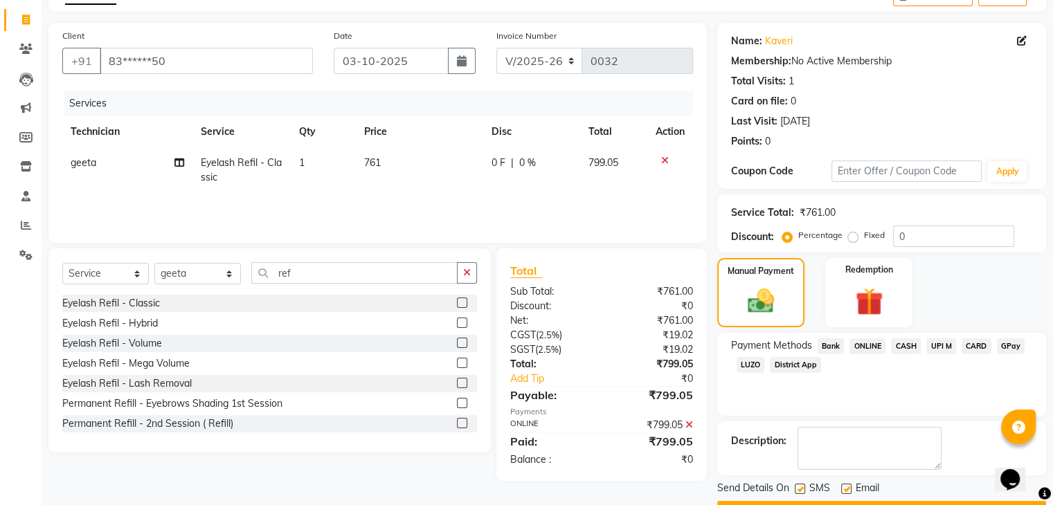
scroll to position [118, 0]
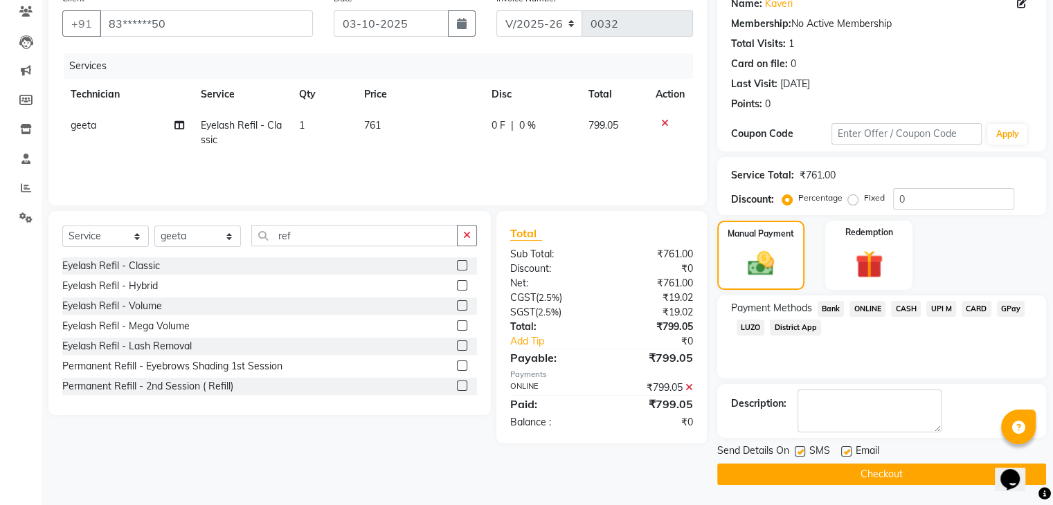
click at [915, 474] on button "Checkout" at bounding box center [881, 474] width 329 height 21
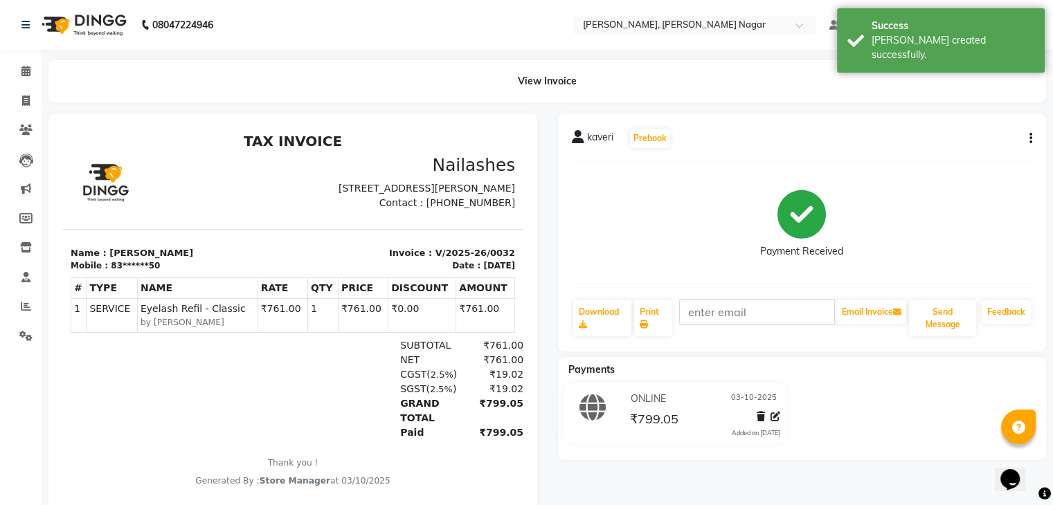
select select "service"
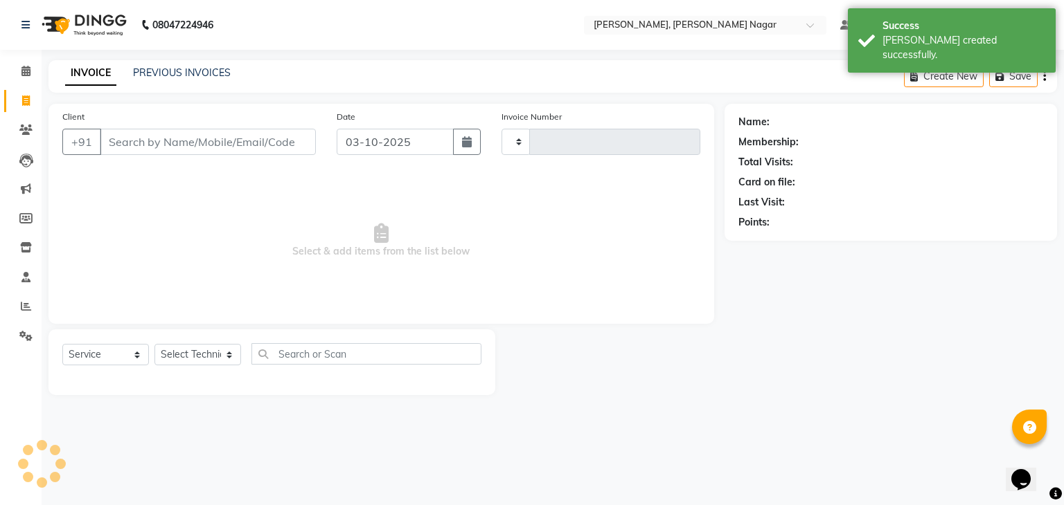
type input "0033"
select select "9049"
click at [203, 147] on input "Client" at bounding box center [208, 142] width 216 height 26
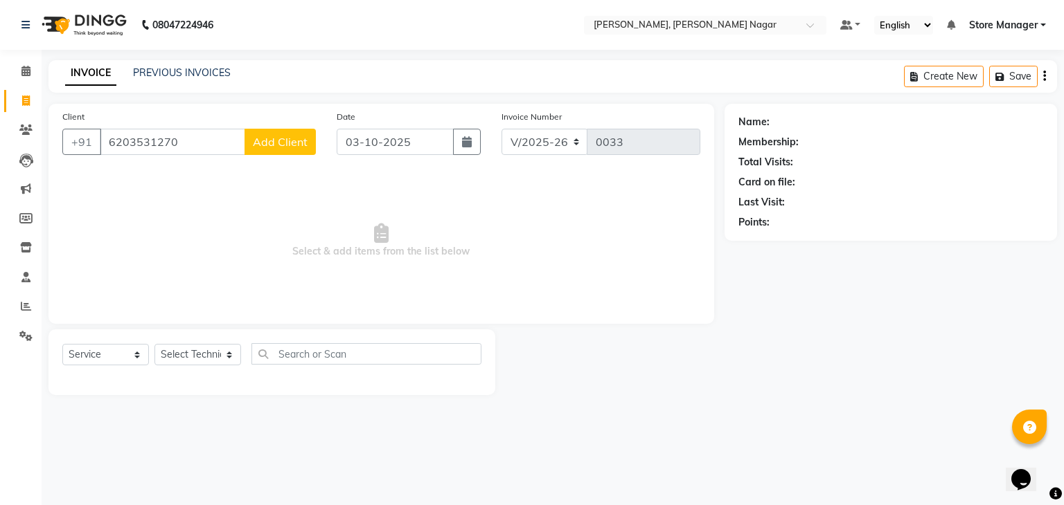
type input "6203531270"
click at [214, 359] on select "Select Technician anshu geeta manish Store Manager" at bounding box center [197, 354] width 87 height 21
select select "92259"
click at [154, 345] on select "Select Technician anshu geeta manish Store Manager" at bounding box center [197, 354] width 87 height 21
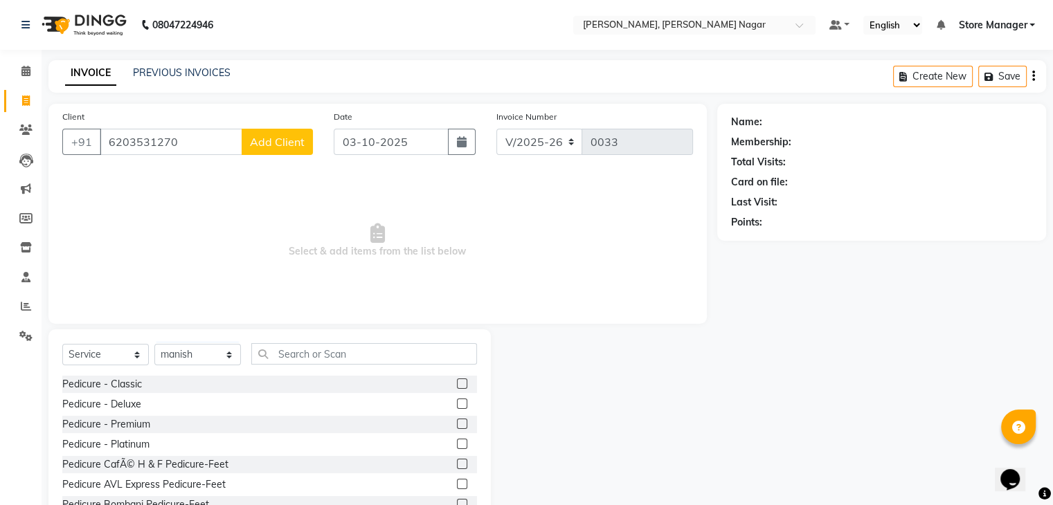
click at [276, 147] on span "Add Client" at bounding box center [277, 142] width 55 height 14
select select "21"
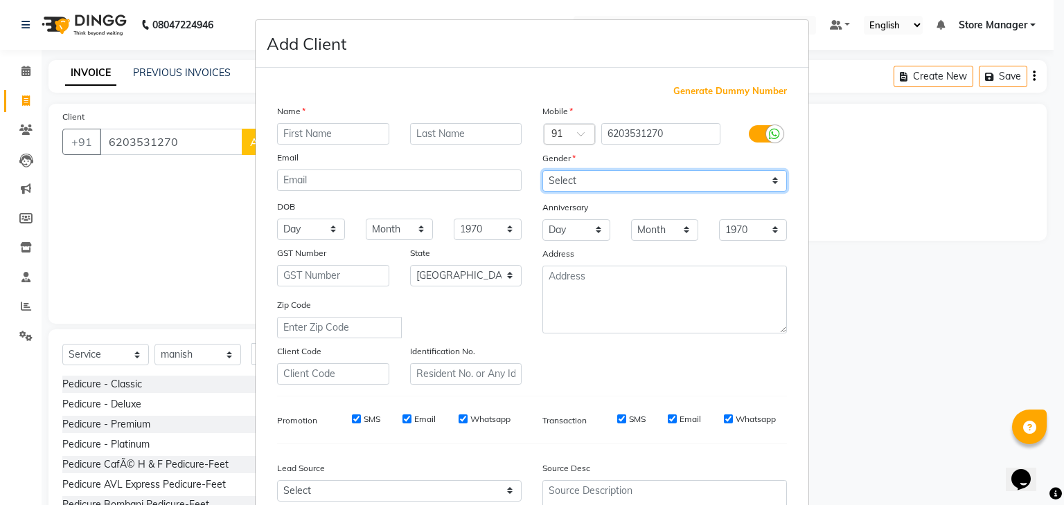
click at [604, 185] on select "Select Male Female Other Prefer Not To Say" at bounding box center [664, 180] width 244 height 21
select select "female"
click at [542, 171] on select "Select Male Female Other Prefer Not To Say" at bounding box center [664, 180] width 244 height 21
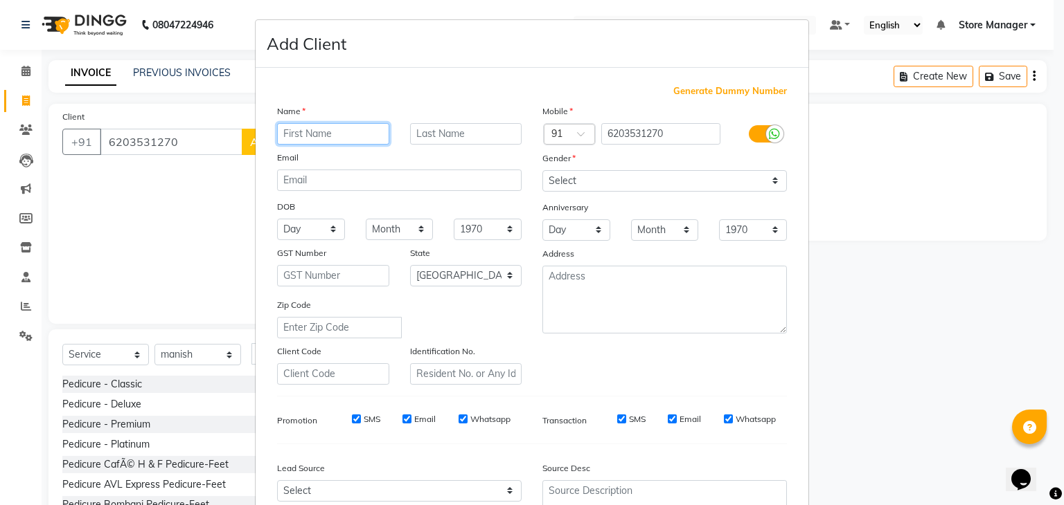
click at [340, 138] on input "text" at bounding box center [333, 133] width 112 height 21
type input "bhumika"
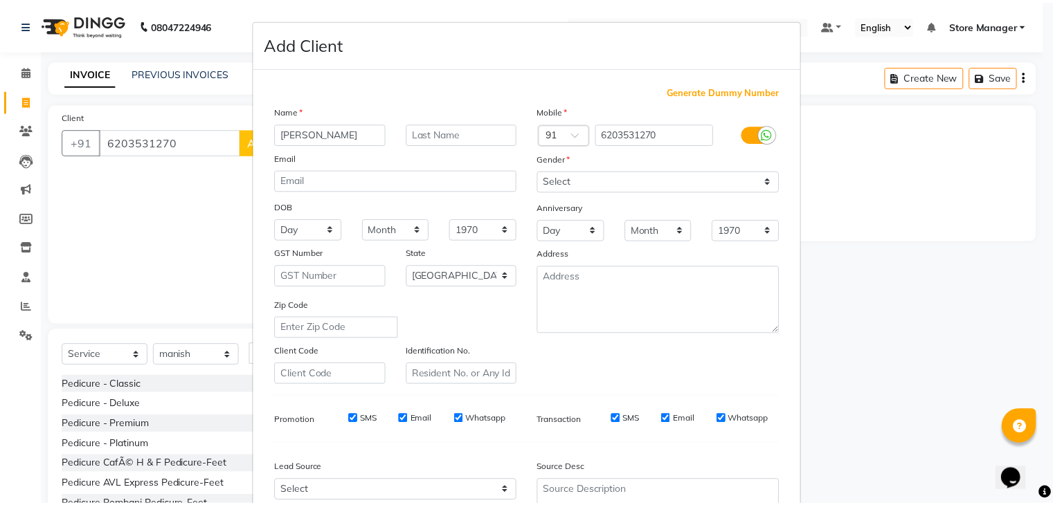
scroll to position [141, 0]
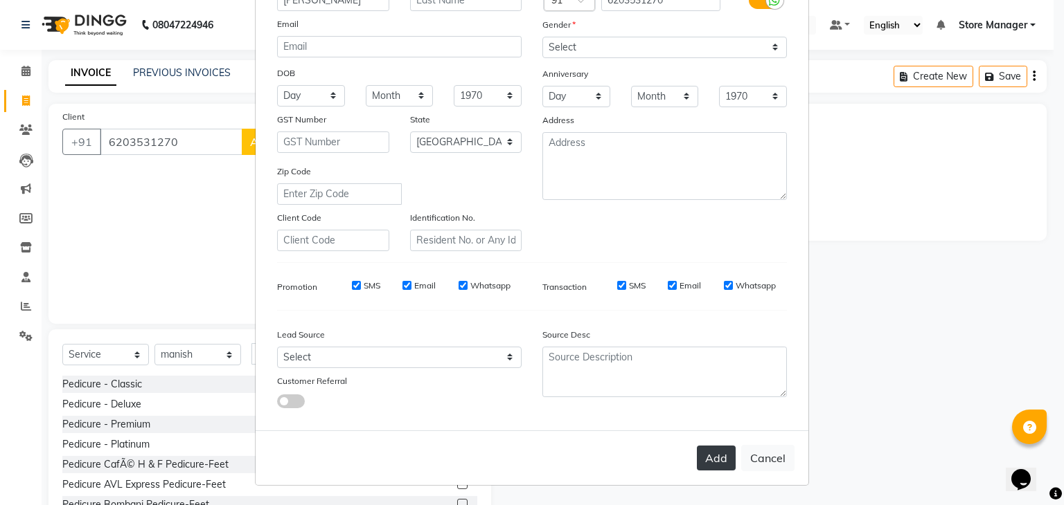
click at [728, 456] on button "Add" at bounding box center [716, 458] width 39 height 25
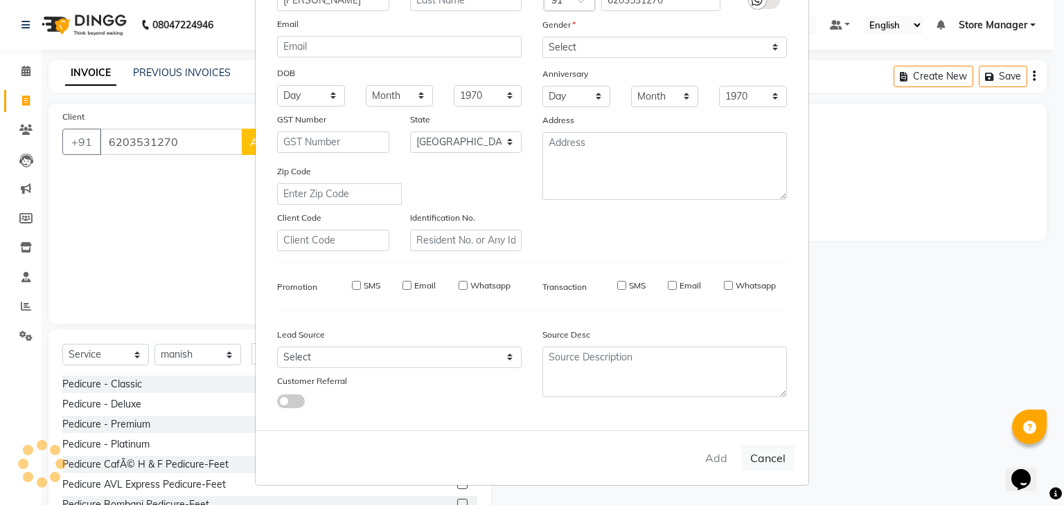
type input "62******70"
select select
select select "null"
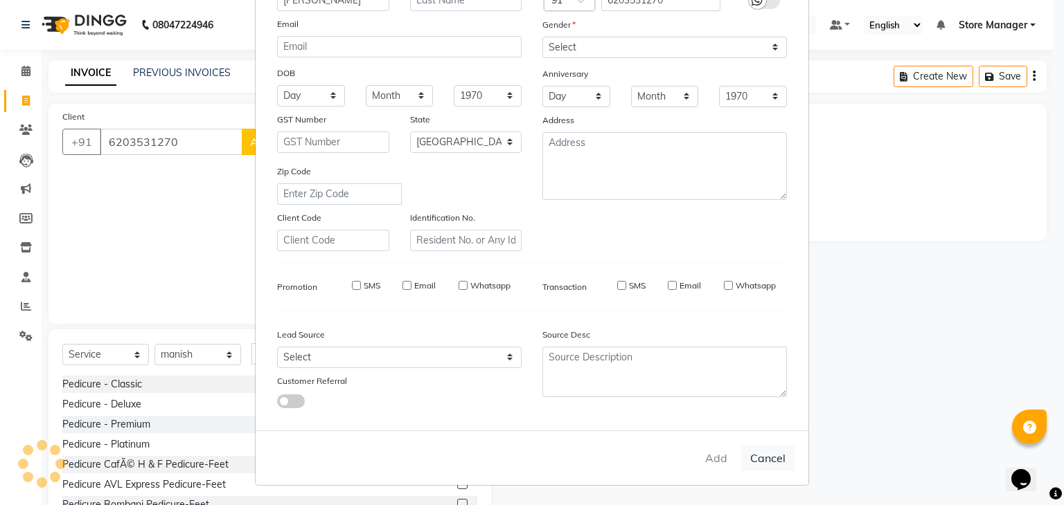
select select
checkbox input "false"
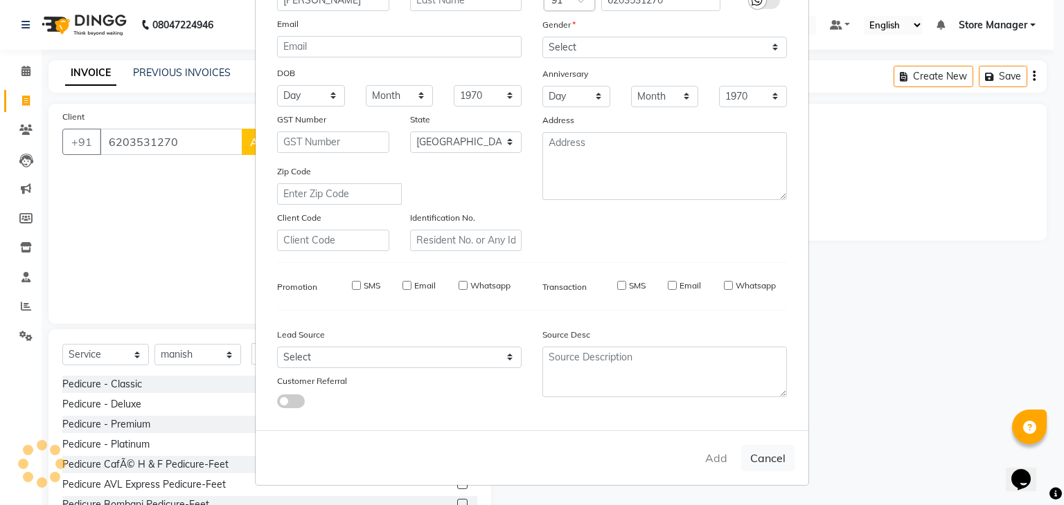
checkbox input "false"
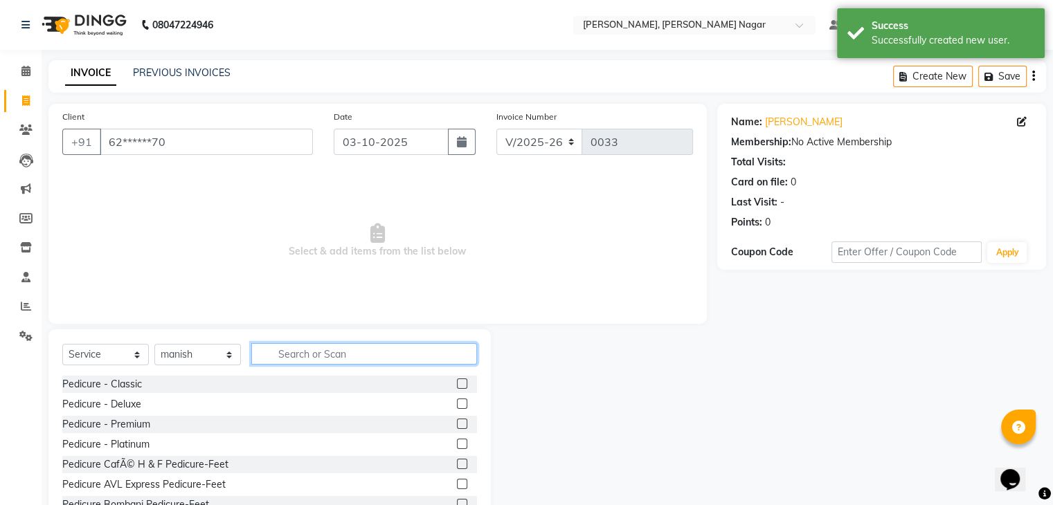
click at [319, 360] on input "text" at bounding box center [364, 353] width 226 height 21
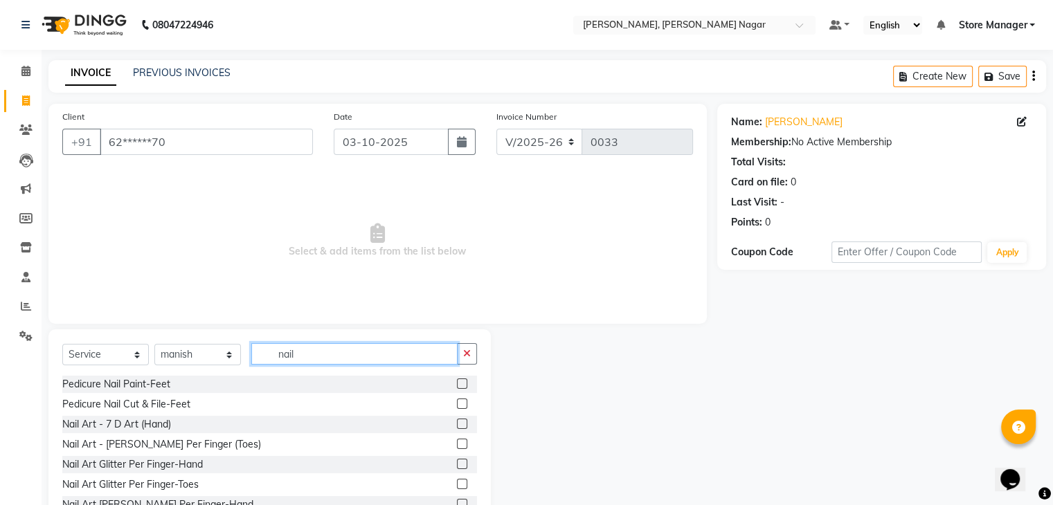
click at [335, 351] on input "nail" at bounding box center [354, 353] width 206 height 21
type input "n"
type input "exte"
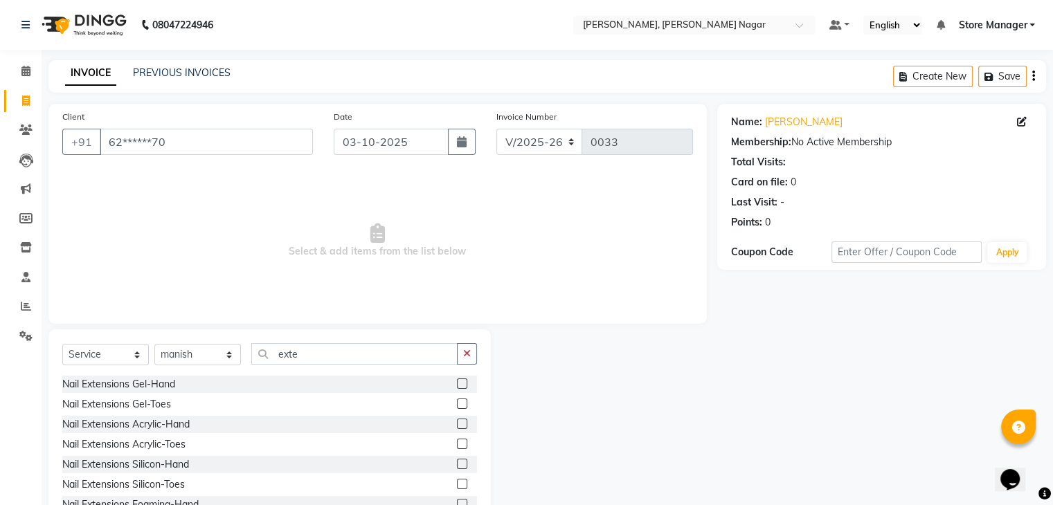
click at [205, 388] on div "Nail Extensions Gel-Hand" at bounding box center [269, 384] width 415 height 17
click at [166, 378] on div "Nail Extensions Gel-Hand" at bounding box center [118, 384] width 113 height 15
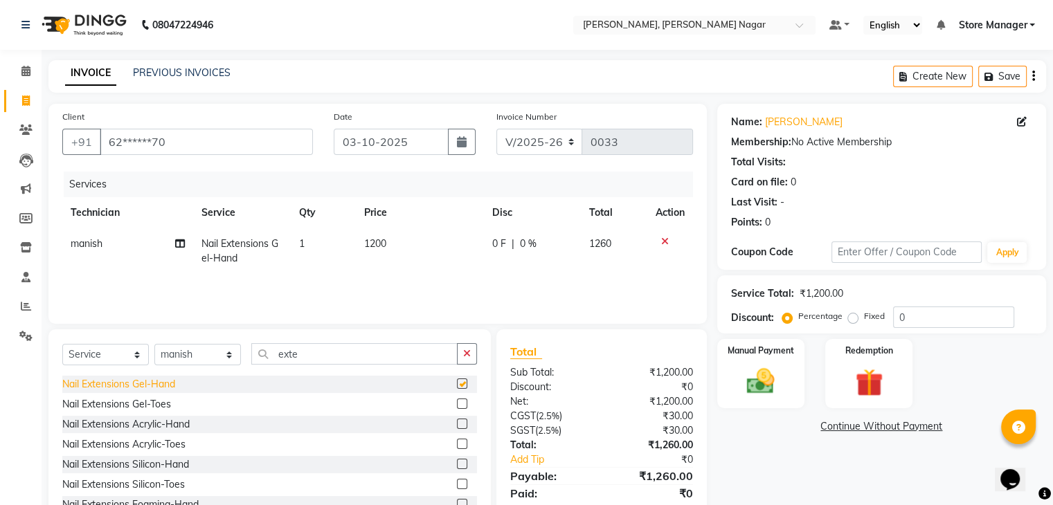
checkbox input "false"
click at [386, 244] on span "1200" at bounding box center [375, 244] width 22 height 12
select select "92259"
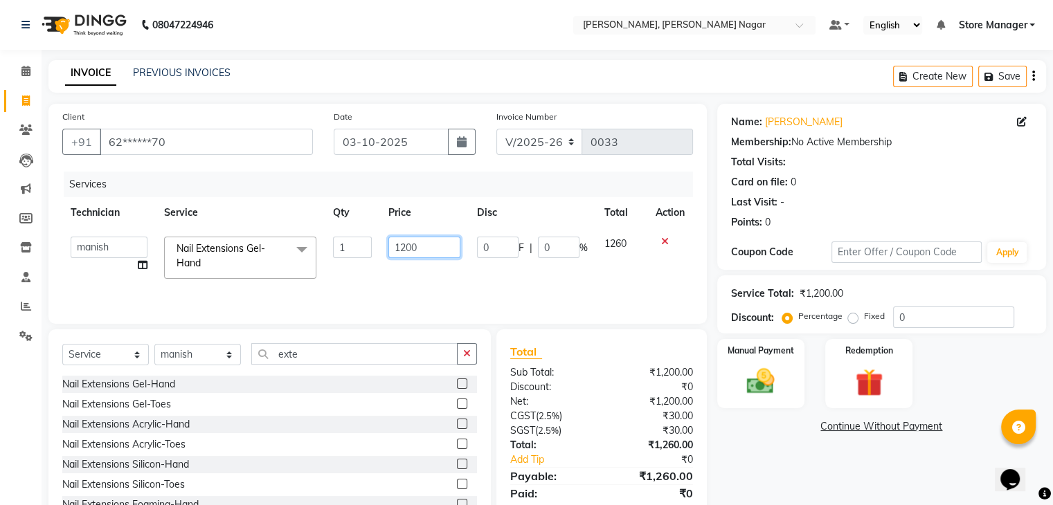
click at [429, 244] on input "1200" at bounding box center [424, 247] width 72 height 21
type input "1000"
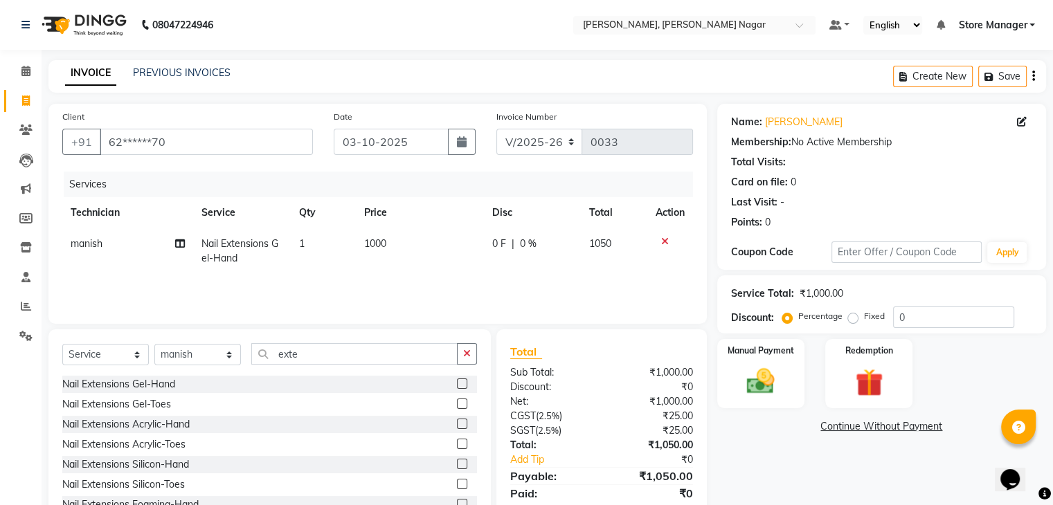
click at [471, 287] on div "Services Technician Service Qty Price Disc Total Action manish Nail Extensions …" at bounding box center [377, 241] width 631 height 138
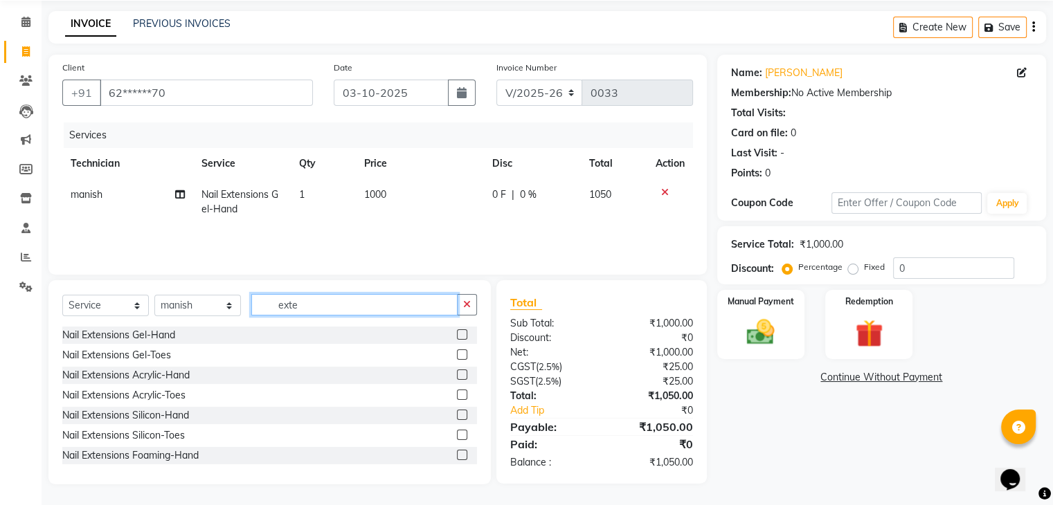
click at [330, 312] on input "exte" at bounding box center [354, 304] width 206 height 21
type input "e"
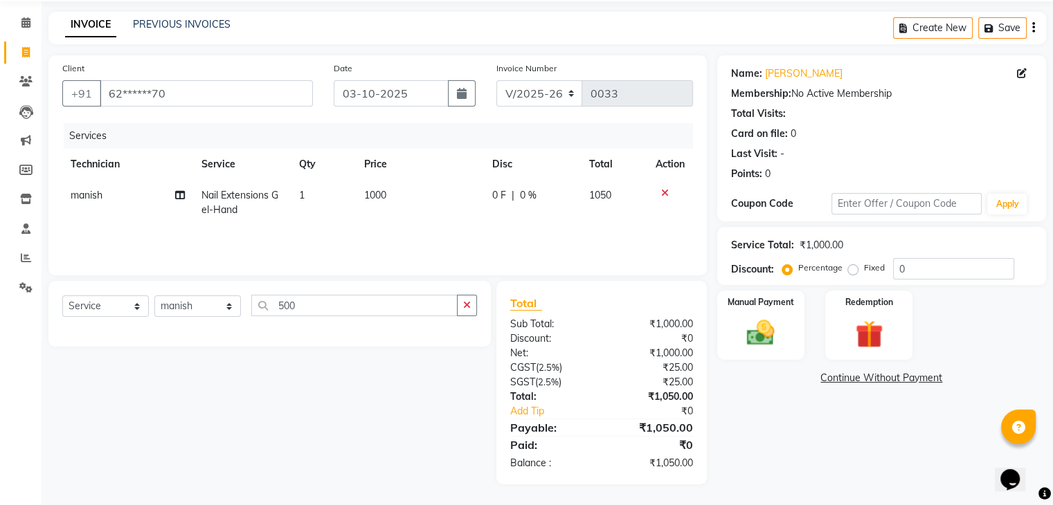
drag, startPoint x: 469, startPoint y: 303, endPoint x: 391, endPoint y: 312, distance: 79.5
click at [391, 312] on div "500" at bounding box center [364, 305] width 225 height 21
click at [391, 312] on input "500" at bounding box center [354, 305] width 206 height 21
type input "5"
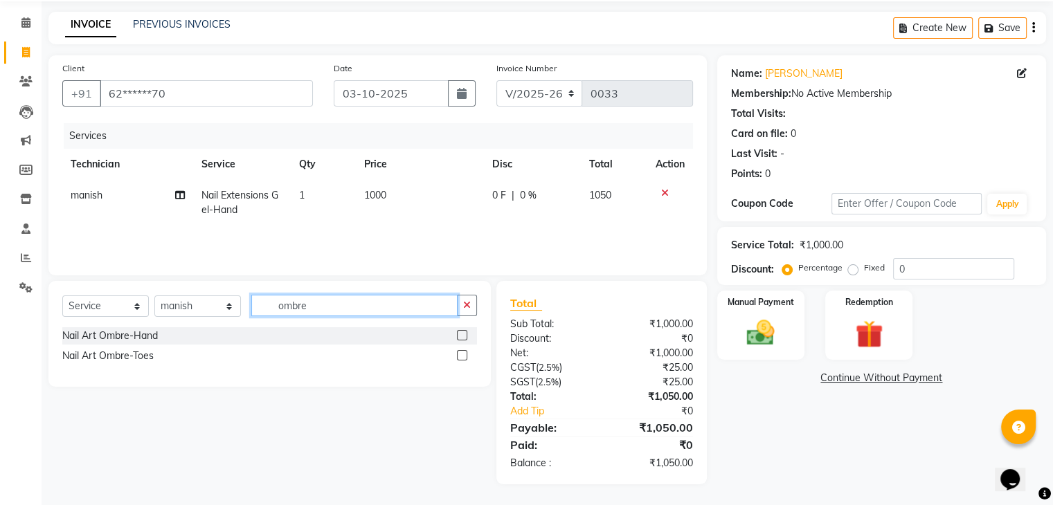
type input "ombre"
click at [316, 333] on div "Nail Art Ombre-Hand" at bounding box center [269, 336] width 415 height 17
click at [155, 337] on div "Nail Art Ombre-Hand" at bounding box center [110, 336] width 96 height 15
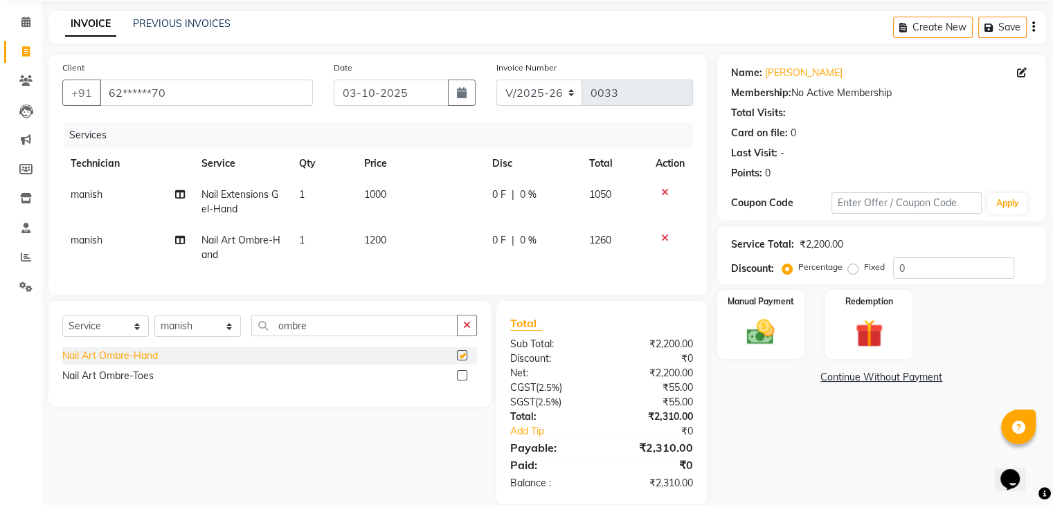
checkbox input "false"
click at [386, 239] on span "1200" at bounding box center [375, 240] width 22 height 12
select select "92259"
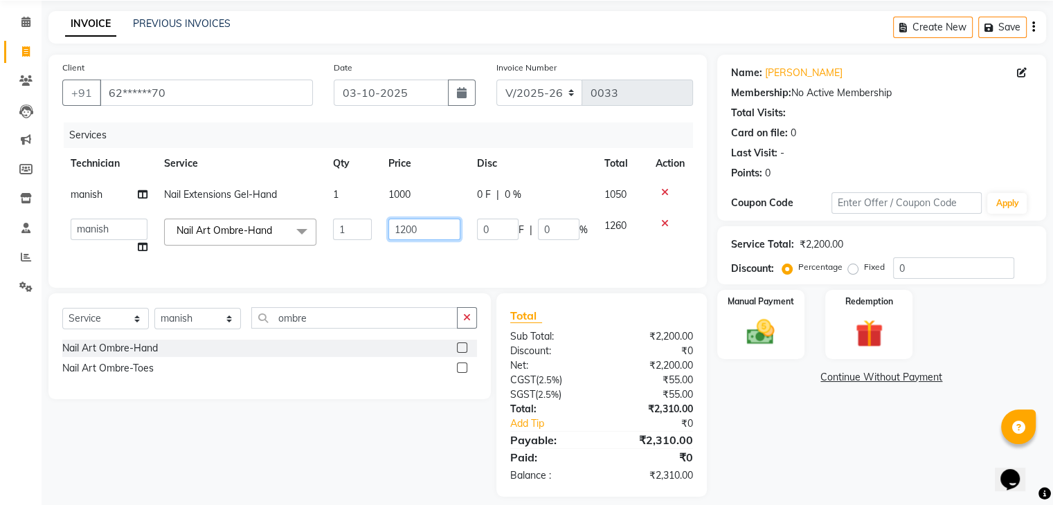
click at [441, 228] on input "1200" at bounding box center [424, 229] width 72 height 21
type input "1"
type input "5"
type input "400"
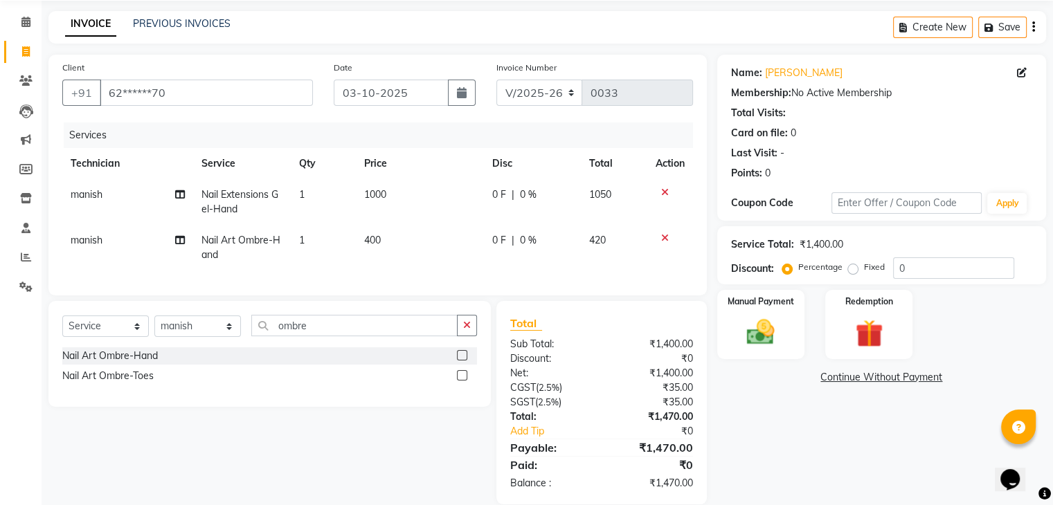
click at [783, 390] on div "Name: Bhumika Membership: No Active Membership Total Visits: Card on file: 0 La…" at bounding box center [886, 280] width 339 height 450
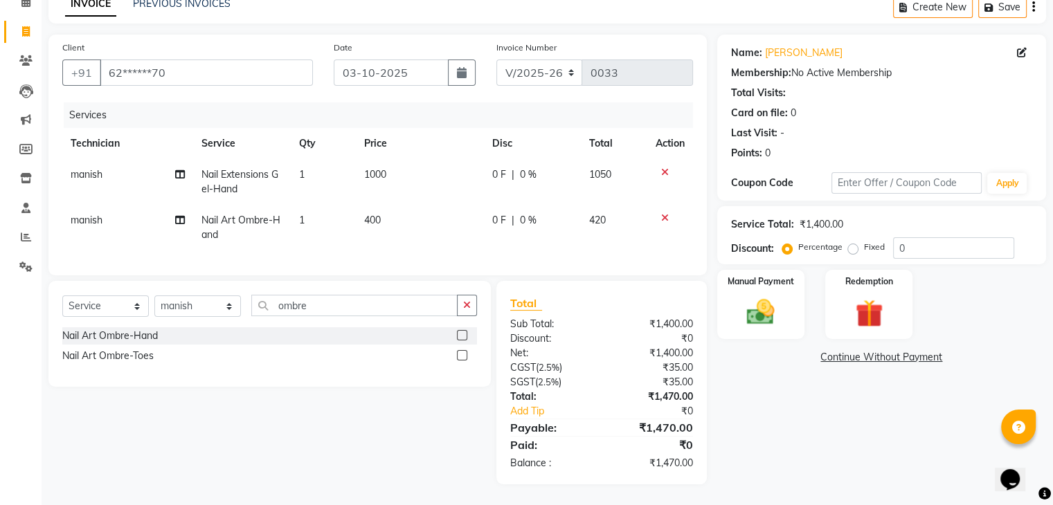
click at [386, 168] on span "1000" at bounding box center [375, 174] width 22 height 12
select select "92259"
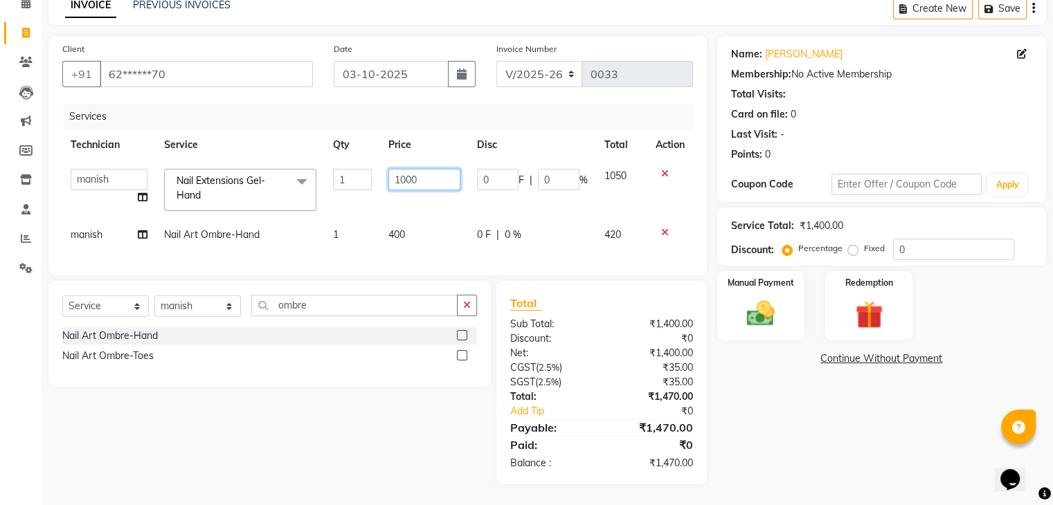
click at [429, 174] on input "1000" at bounding box center [424, 179] width 72 height 21
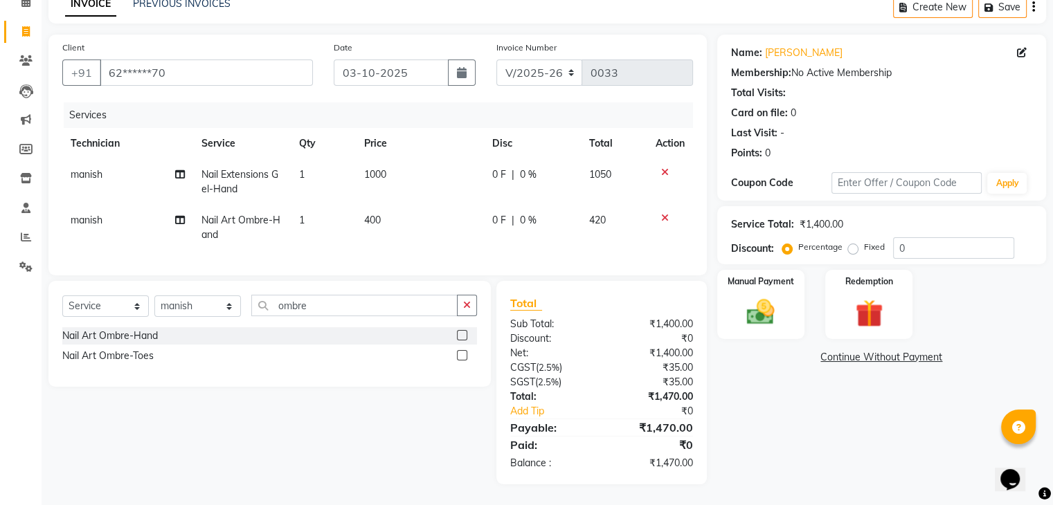
click at [393, 441] on div "Select Service Product Membership Package Voucher Prepaid Gift Card Select Tech…" at bounding box center [264, 383] width 453 height 204
click at [370, 214] on span "400" at bounding box center [372, 220] width 17 height 12
select select "92259"
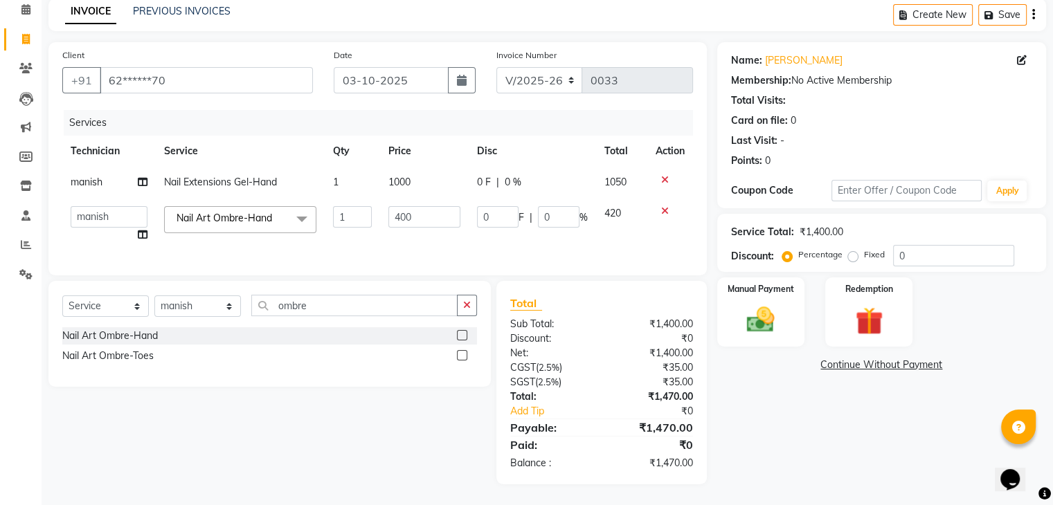
scroll to position [73, 0]
click at [414, 206] on input "400" at bounding box center [424, 216] width 72 height 21
type input "4"
type input "300"
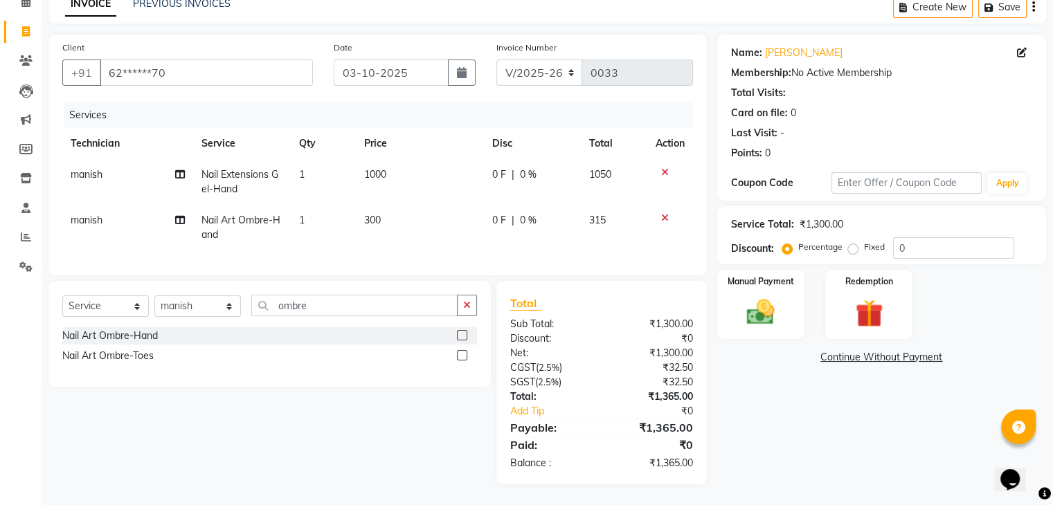
click at [434, 239] on td "300" at bounding box center [419, 228] width 127 height 46
select select "92259"
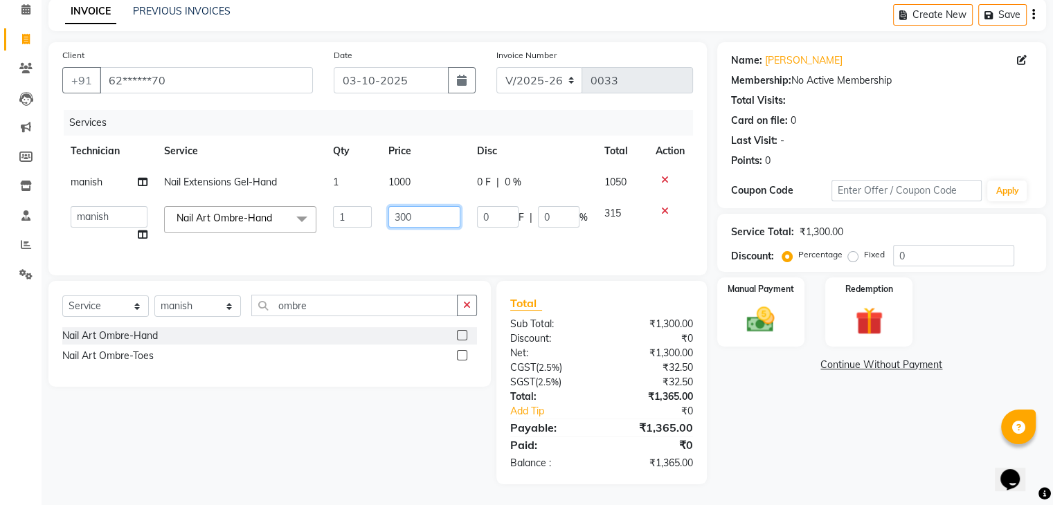
click at [421, 214] on input "300" at bounding box center [424, 216] width 72 height 21
type input "3"
type input "320"
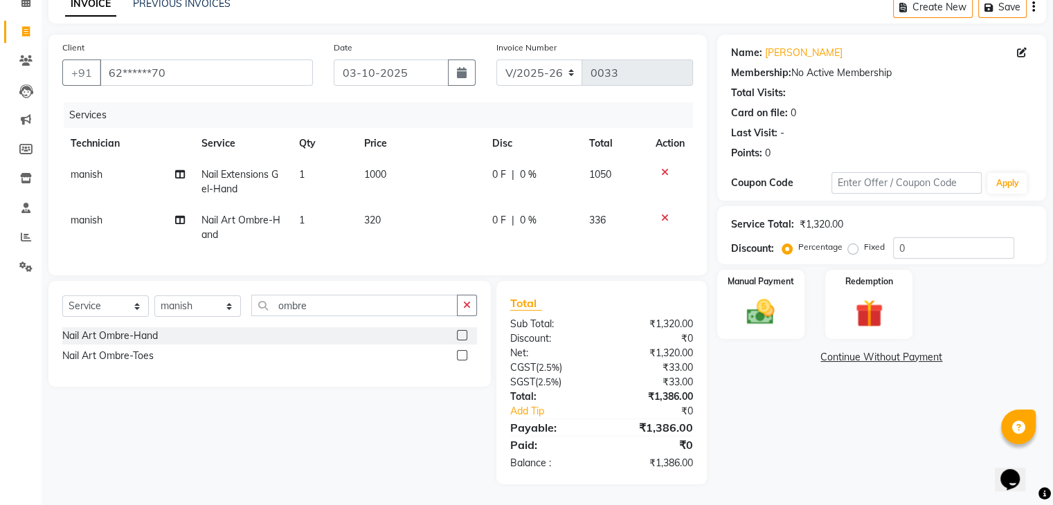
click at [437, 242] on div "Services Technician Service Qty Price Disc Total Action manish Nail Extensions …" at bounding box center [377, 181] width 631 height 159
click at [385, 217] on td "320" at bounding box center [419, 228] width 127 height 46
select select "92259"
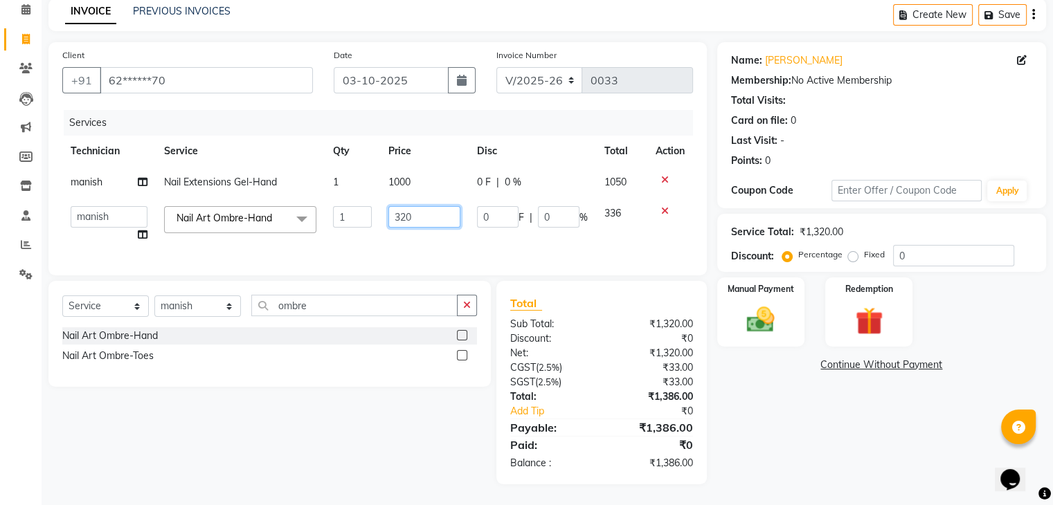
click at [429, 208] on input "320" at bounding box center [424, 216] width 72 height 21
type input "3"
type input "330"
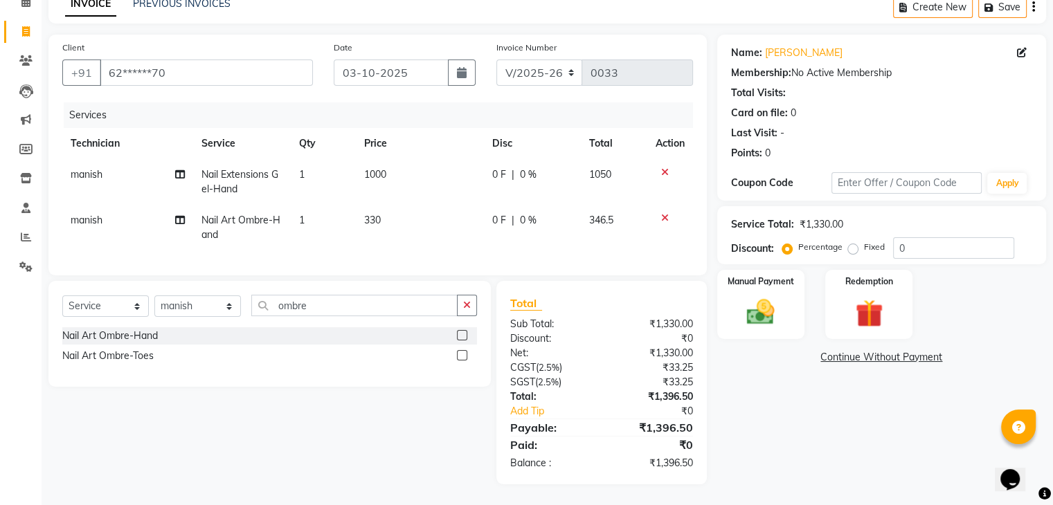
click at [440, 239] on td "330" at bounding box center [419, 228] width 127 height 46
select select "92259"
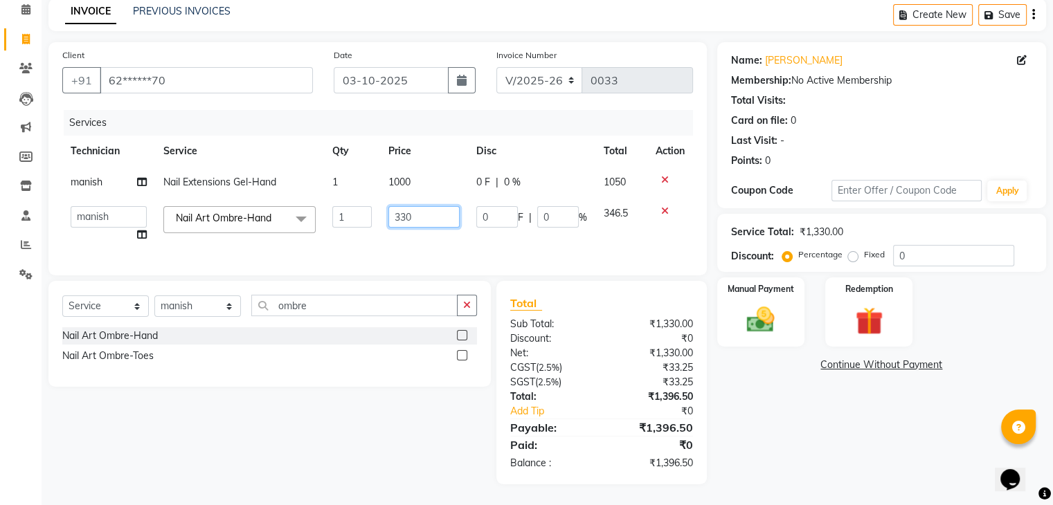
click at [409, 206] on input "330" at bounding box center [423, 216] width 71 height 21
type input "332"
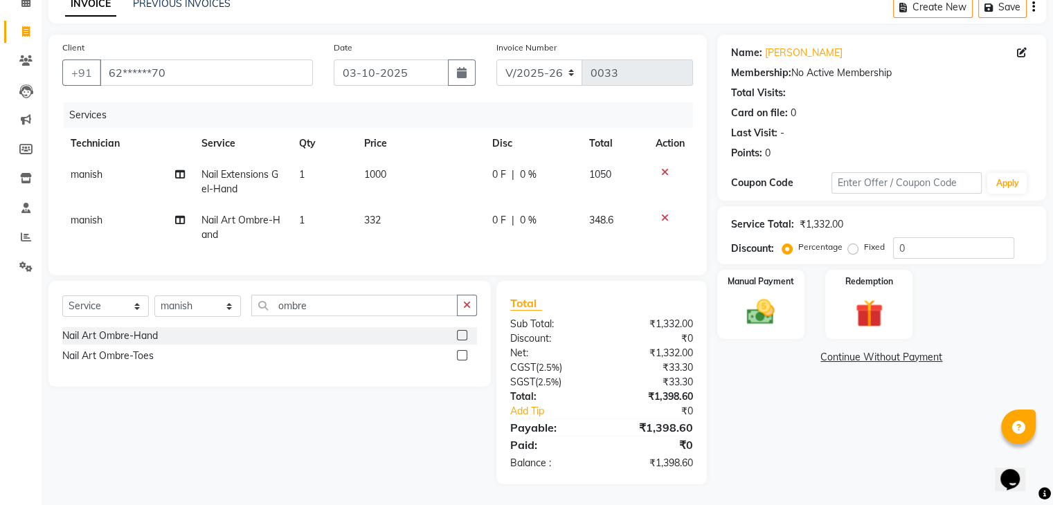
click at [419, 230] on td "332" at bounding box center [419, 228] width 127 height 46
select select "92259"
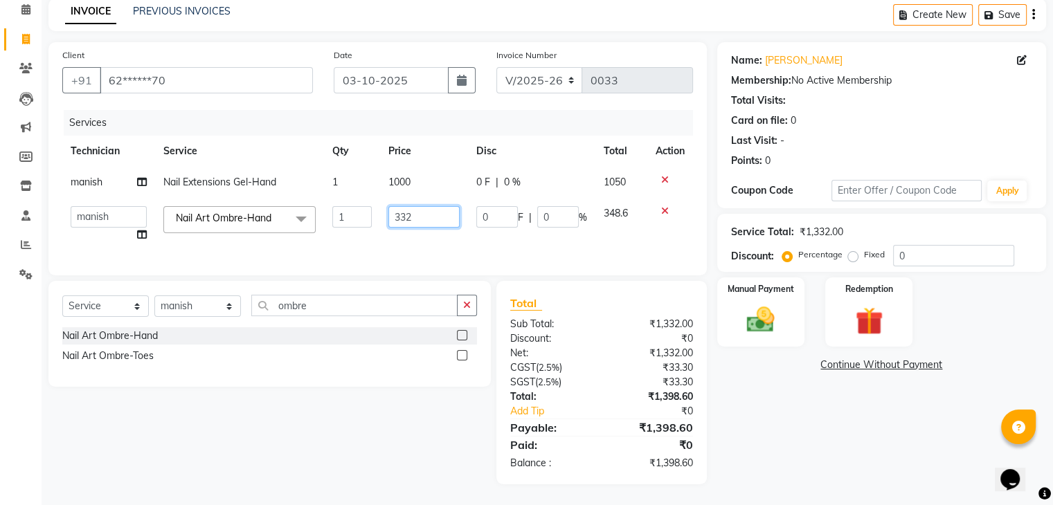
click at [418, 208] on input "332" at bounding box center [423, 216] width 71 height 21
type input "333"
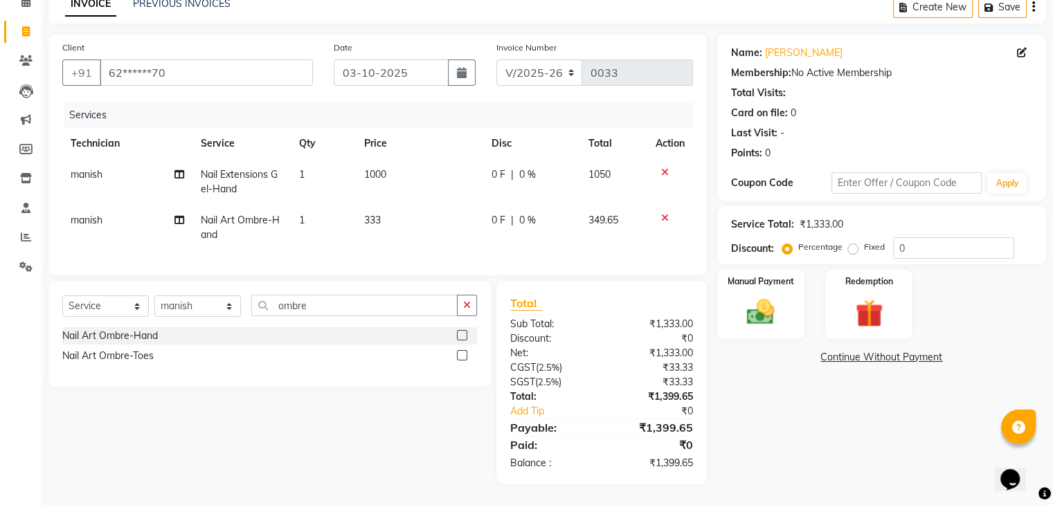
click at [413, 234] on td "333" at bounding box center [419, 228] width 127 height 46
select select "92259"
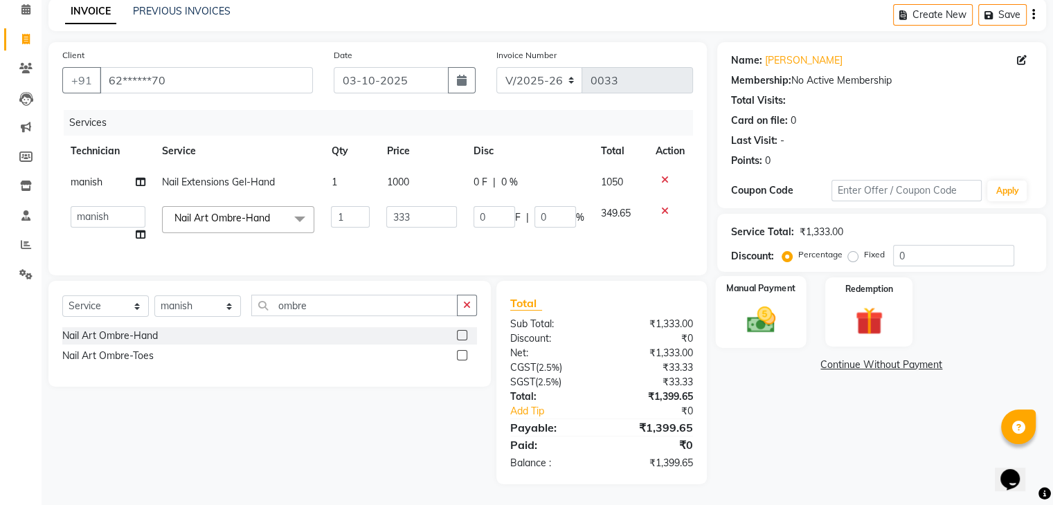
click at [770, 310] on img at bounding box center [760, 320] width 46 height 33
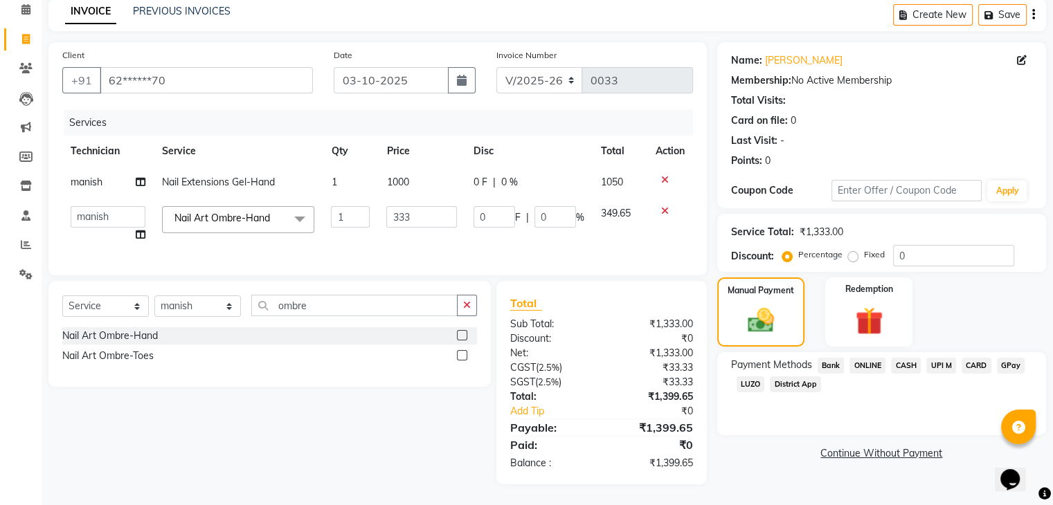
click at [908, 358] on span "CASH" at bounding box center [906, 366] width 30 height 16
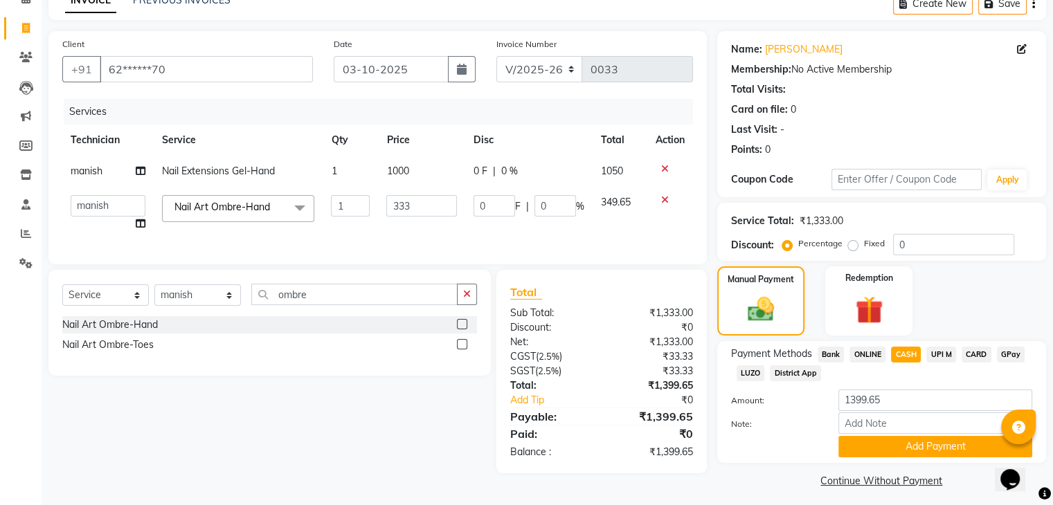
click at [871, 359] on span "ONLINE" at bounding box center [868, 355] width 36 height 16
click at [795, 458] on div "Payment Methods Bank ONLINE CASH UPI M CARD GPay LUZO District App Amount: 1399…" at bounding box center [881, 402] width 329 height 122
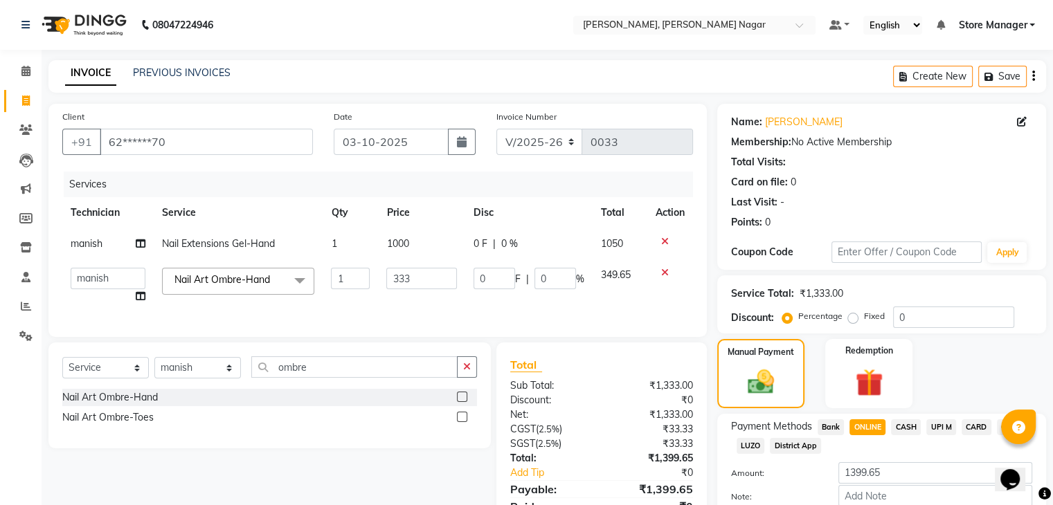
scroll to position [81, 0]
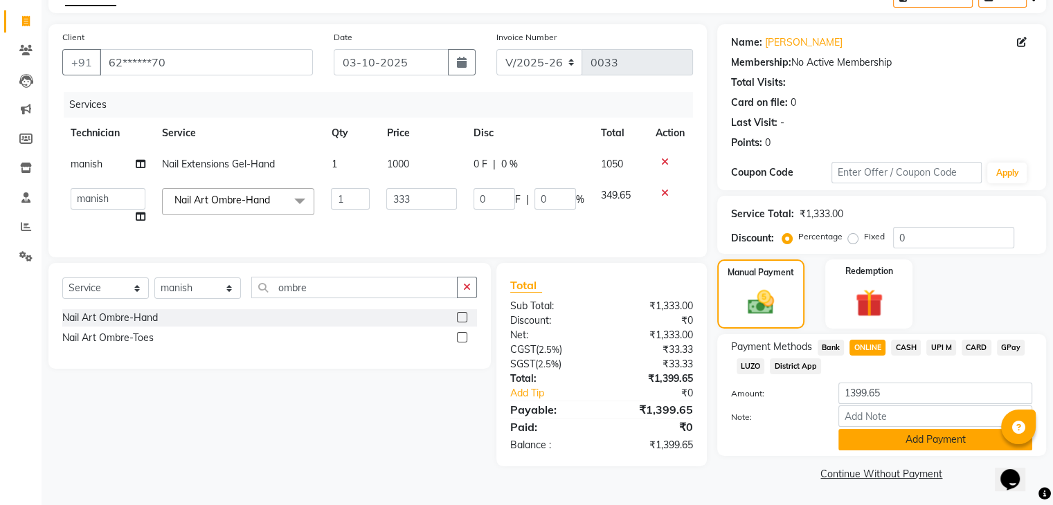
click at [949, 444] on button "Add Payment" at bounding box center [936, 439] width 194 height 21
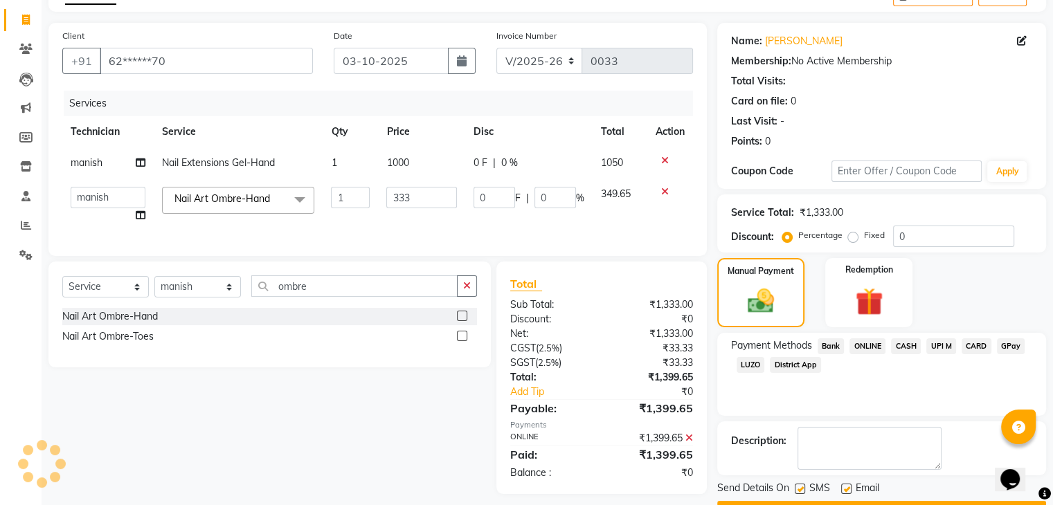
click at [871, 344] on span "ONLINE" at bounding box center [868, 347] width 36 height 16
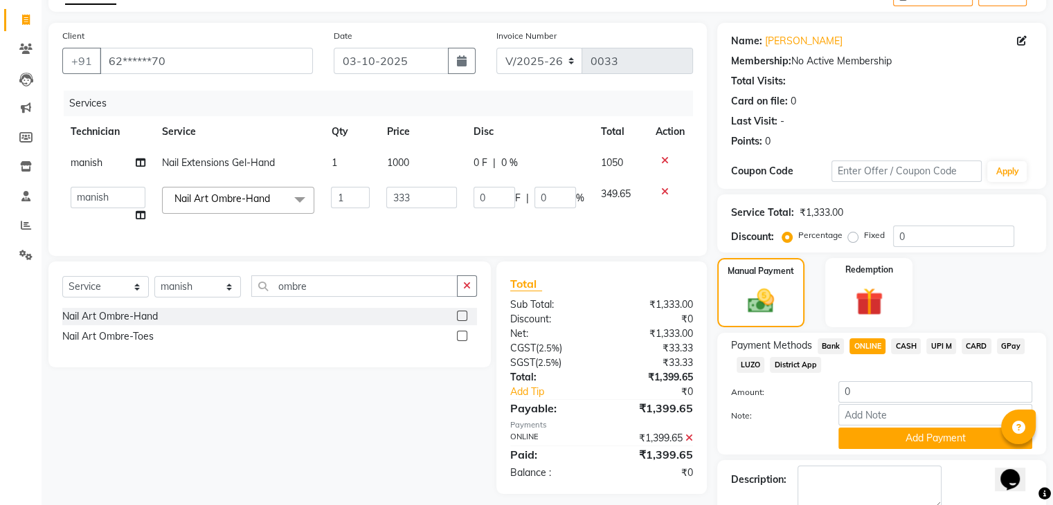
scroll to position [159, 0]
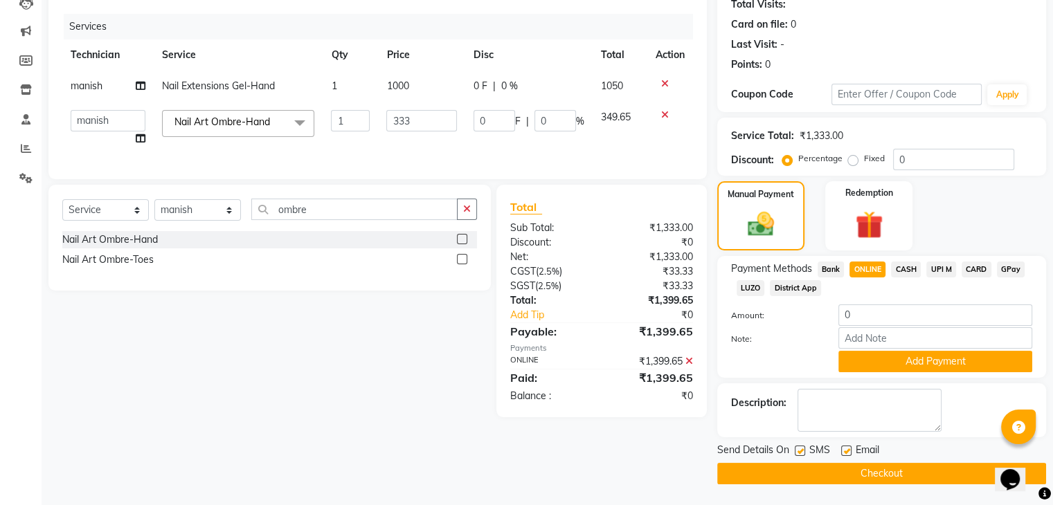
drag, startPoint x: 915, startPoint y: 368, endPoint x: 876, endPoint y: 474, distance: 113.1
click at [876, 474] on div "Name: Bhumika Membership: No Active Membership Total Visits: Card on file: 0 La…" at bounding box center [886, 215] width 339 height 539
click at [876, 474] on button "Checkout" at bounding box center [881, 473] width 329 height 21
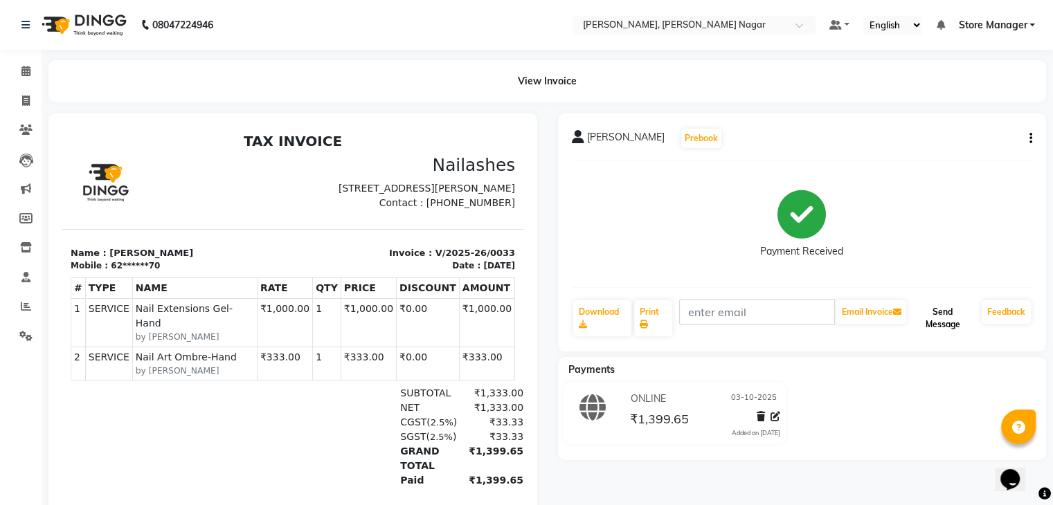
click at [951, 321] on button "Send Message" at bounding box center [942, 319] width 67 height 36
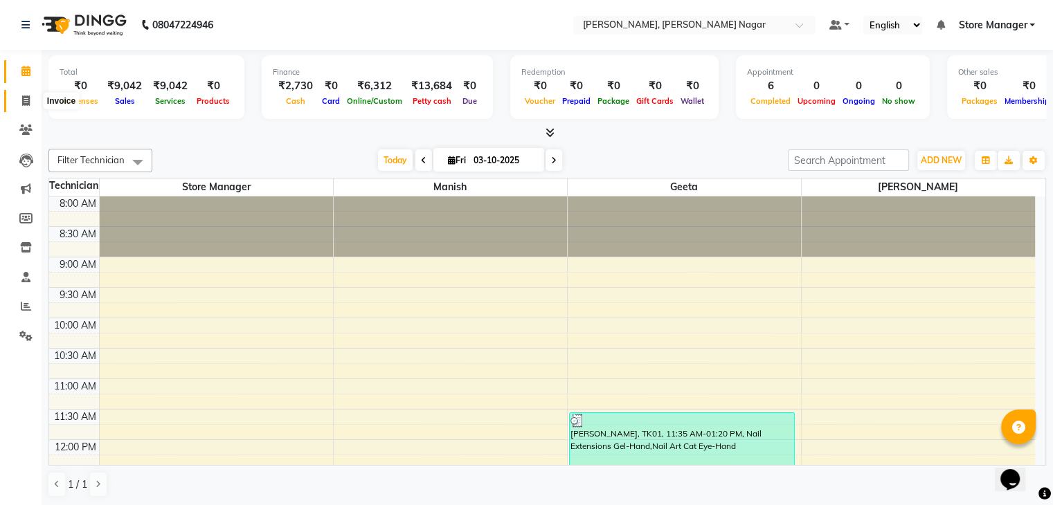
click at [24, 106] on span at bounding box center [26, 101] width 24 height 16
select select "service"
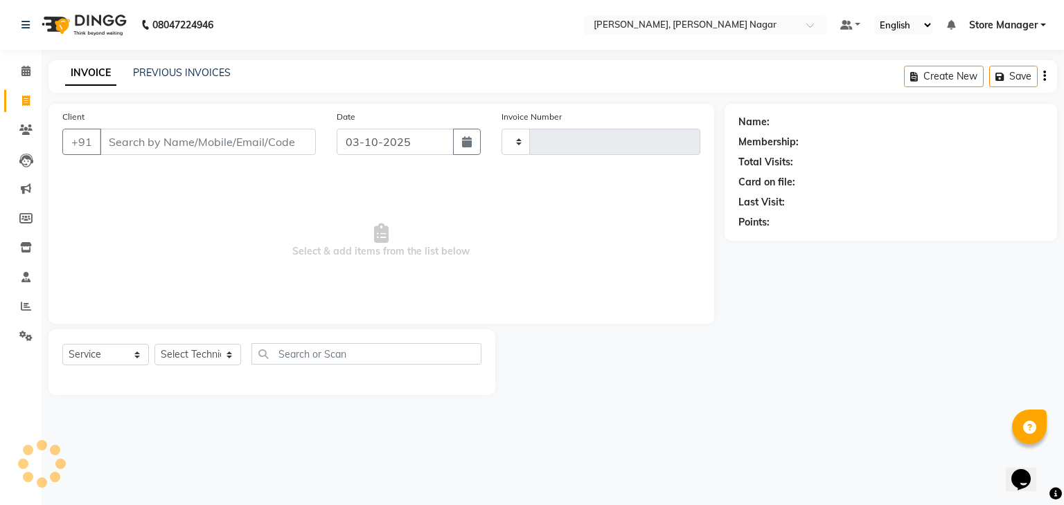
type input "0033"
select select "9049"
click at [26, 71] on icon at bounding box center [25, 71] width 9 height 10
